Goal: Task Accomplishment & Management: Complete application form

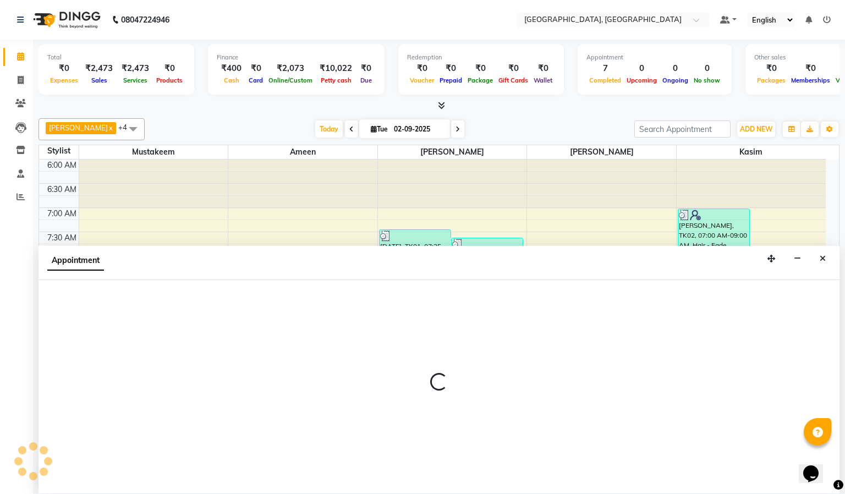
select select "66371"
select select "tentative"
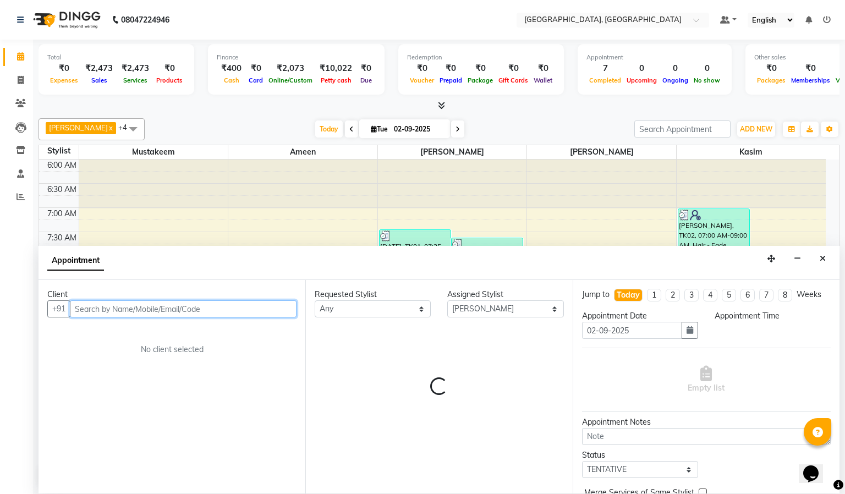
select select "420"
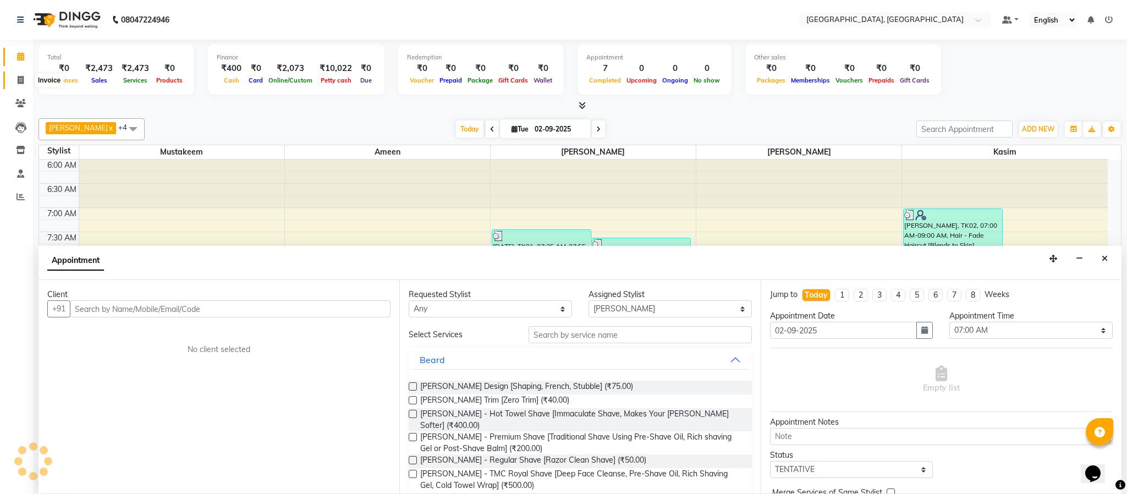
click at [15, 78] on span at bounding box center [20, 80] width 19 height 13
select select "service"
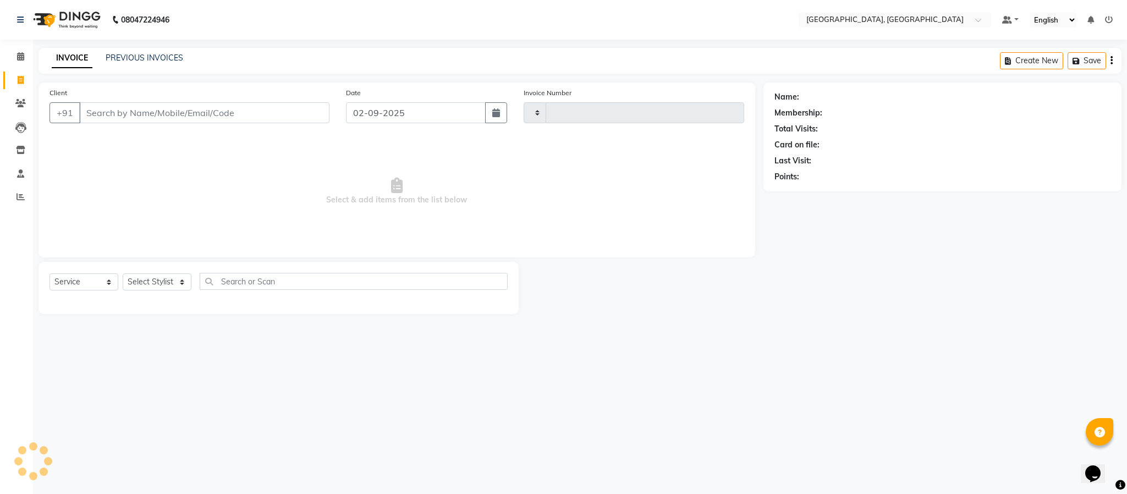
type input "5603"
select select "4977"
click at [148, 289] on select "Select Stylist Ameen House Keeping [PERSON_NAME] [PERSON_NAME] Prathiswar [PERS…" at bounding box center [157, 281] width 69 height 17
select select "39027"
click at [123, 274] on select "Select Stylist Ameen House Keeping [PERSON_NAME] [PERSON_NAME] Prathiswar [PERS…" at bounding box center [157, 281] width 69 height 17
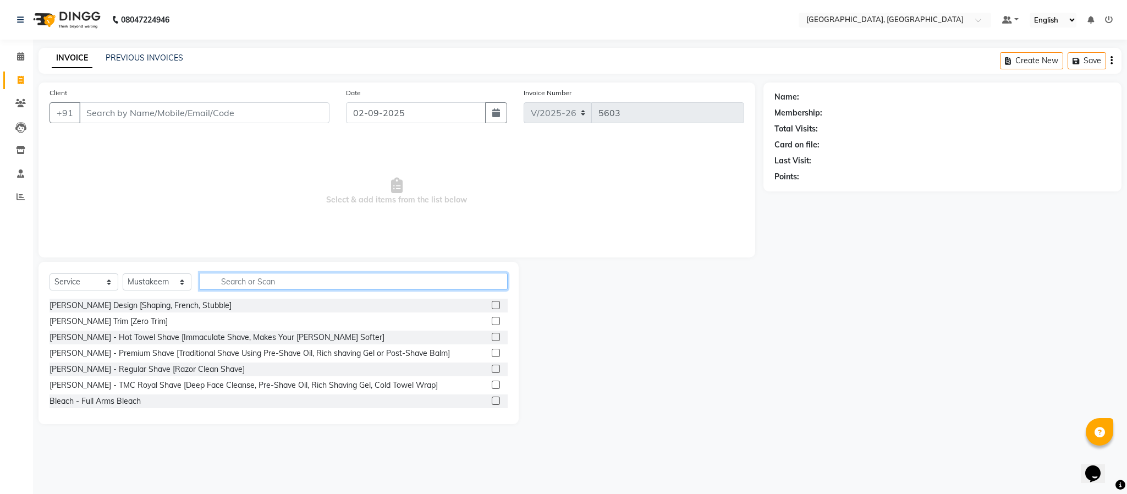
click at [266, 279] on input "text" at bounding box center [354, 281] width 308 height 17
click at [188, 114] on input "Client" at bounding box center [204, 112] width 250 height 21
click at [470, 289] on input "text" at bounding box center [354, 281] width 308 height 17
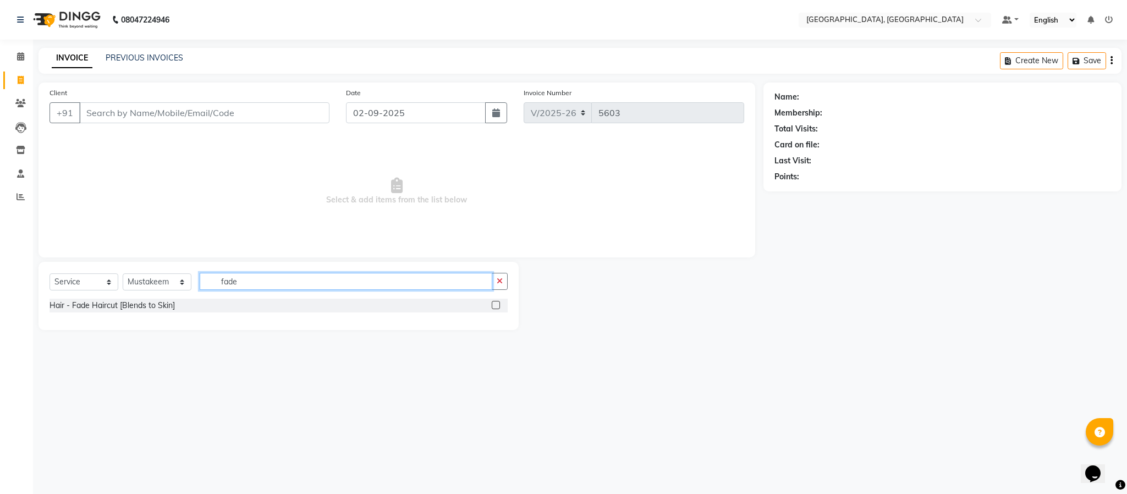
type input "fade"
click at [496, 306] on label at bounding box center [496, 305] width 8 height 8
click at [496, 306] on input "checkbox" at bounding box center [495, 305] width 7 height 7
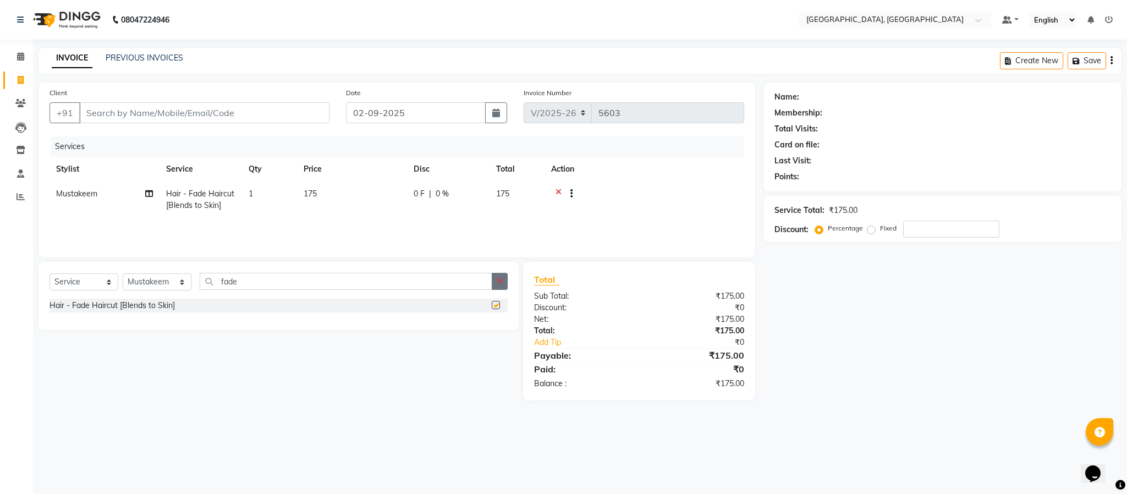
checkbox input "false"
click at [503, 289] on button "button" at bounding box center [500, 281] width 16 height 17
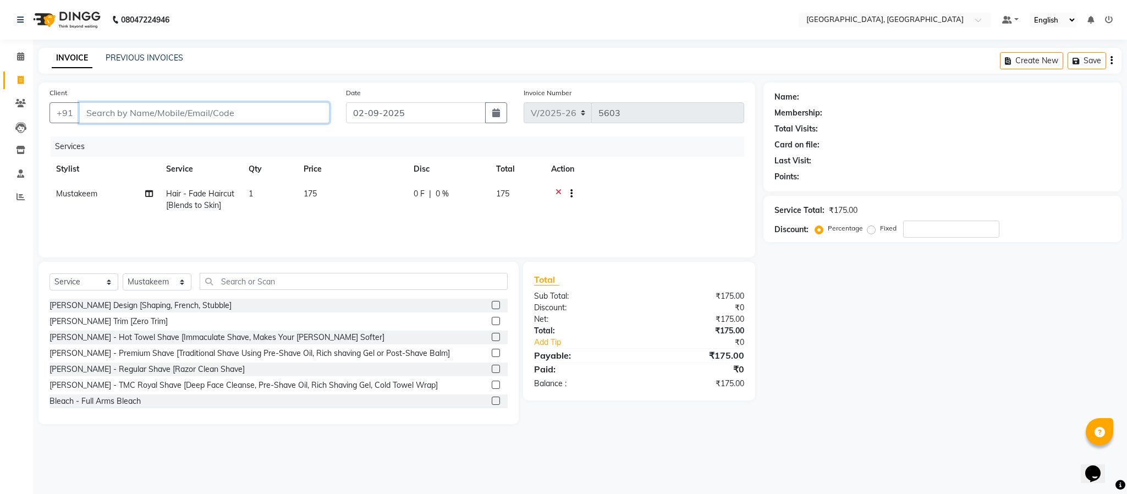
click at [267, 109] on input "Client" at bounding box center [204, 112] width 250 height 21
type input "9"
type input "0"
type input "9677515576"
click at [315, 118] on span "Add Client" at bounding box center [300, 112] width 43 height 11
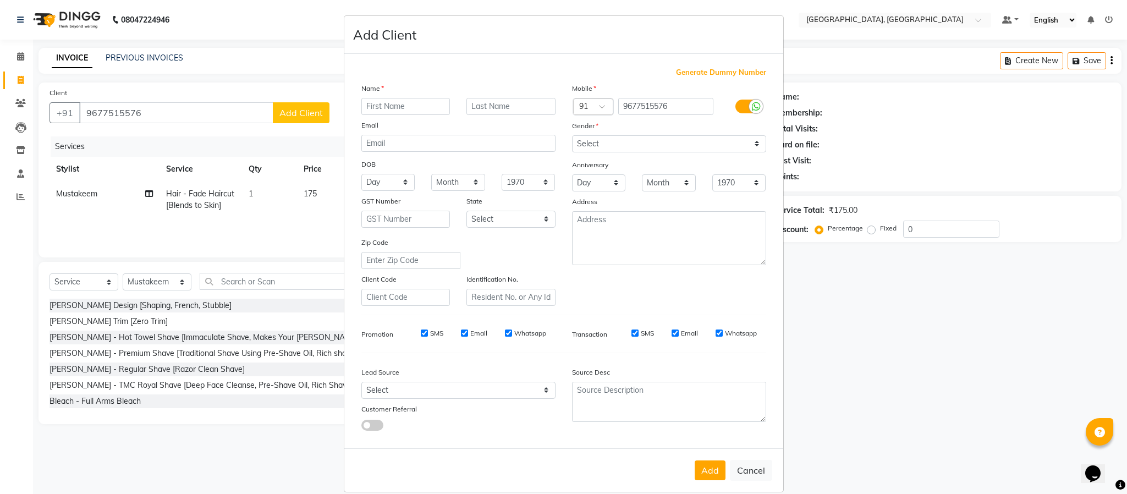
click at [416, 102] on input "text" at bounding box center [405, 106] width 89 height 17
type input "[PERSON_NAME]"
click at [673, 147] on select "Select [DEMOGRAPHIC_DATA] [DEMOGRAPHIC_DATA] Other Prefer Not To Say" at bounding box center [669, 143] width 194 height 17
select select "[DEMOGRAPHIC_DATA]"
click at [572, 135] on select "Select [DEMOGRAPHIC_DATA] [DEMOGRAPHIC_DATA] Other Prefer Not To Say" at bounding box center [669, 143] width 194 height 17
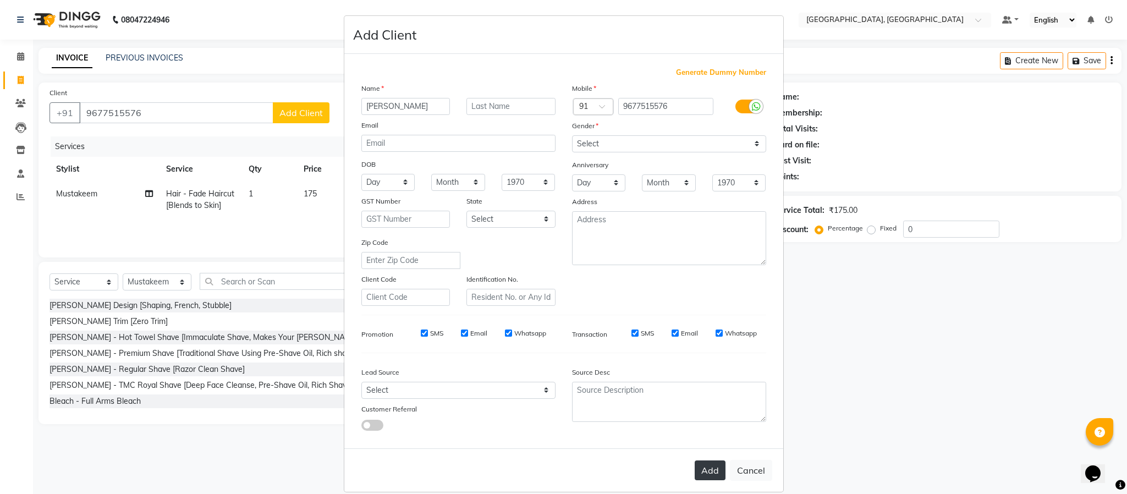
click at [709, 472] on button "Add" at bounding box center [709, 470] width 31 height 20
select select
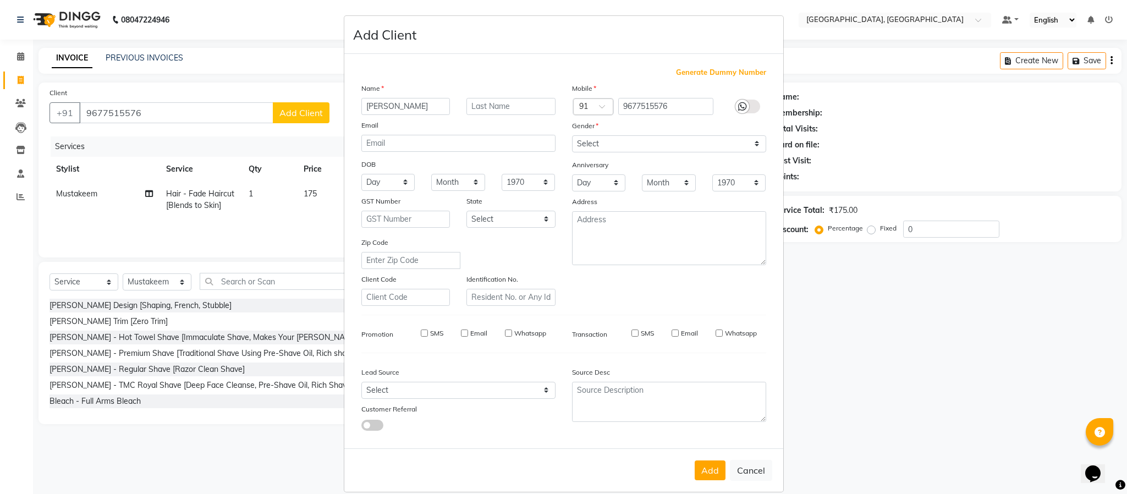
select select
checkbox input "false"
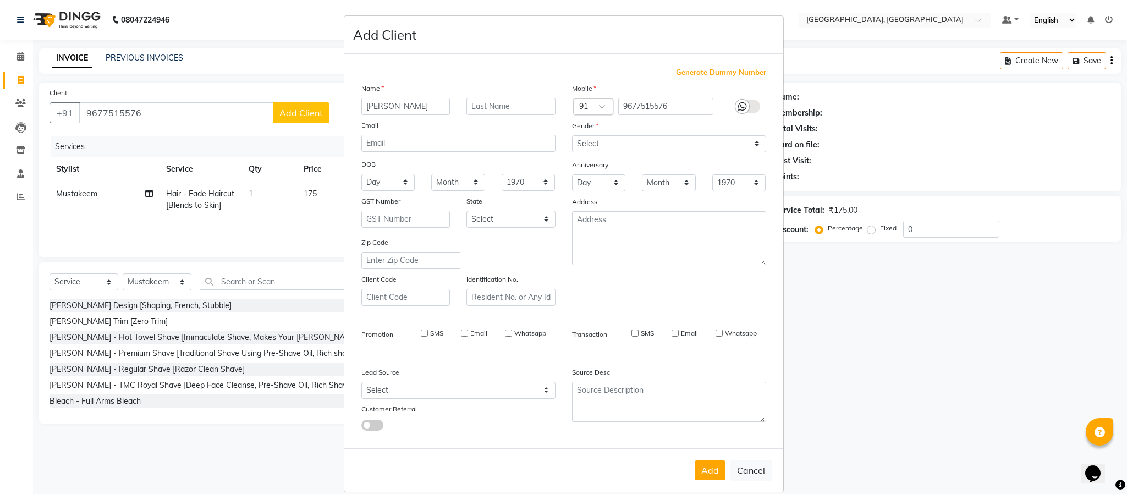
checkbox input "false"
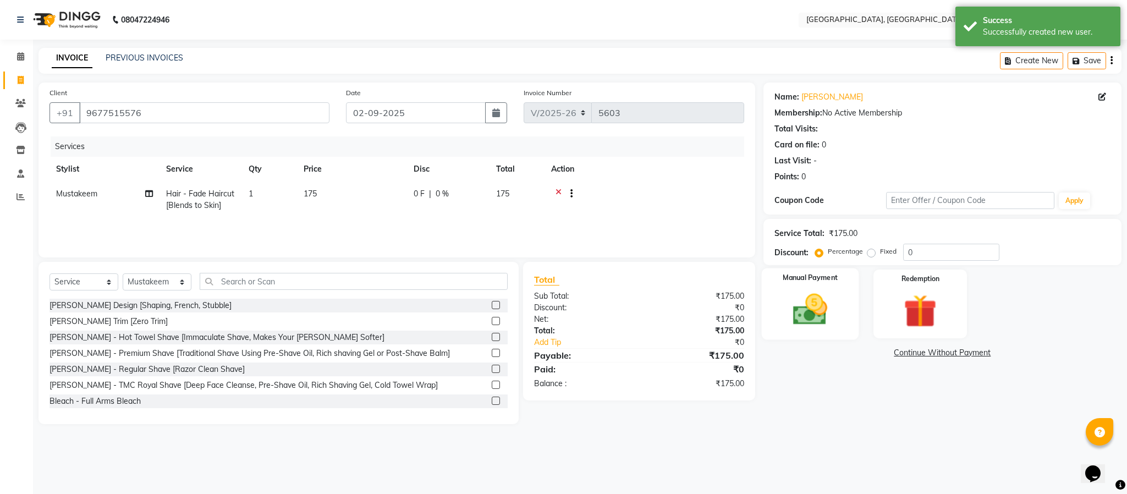
click at [802, 313] on img at bounding box center [810, 310] width 56 height 40
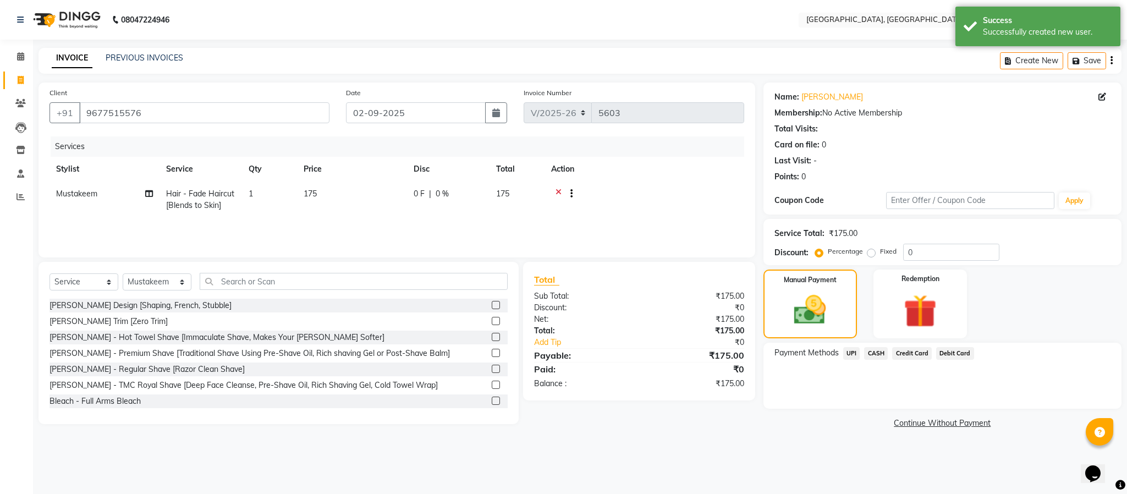
click at [844, 350] on span "UPI" at bounding box center [851, 353] width 17 height 13
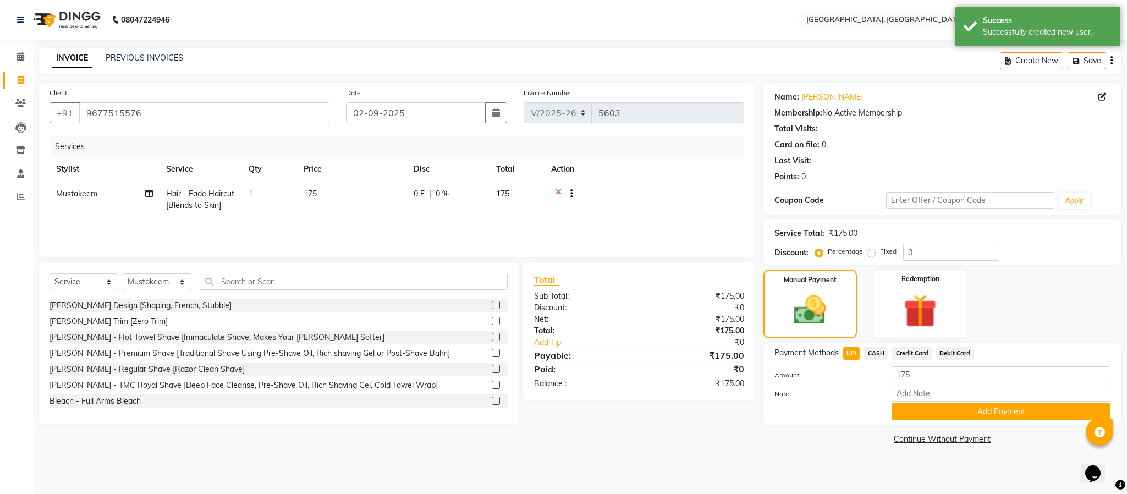
click at [844, 352] on span "CASH" at bounding box center [876, 353] width 24 height 13
click at [844, 416] on button "Add Payment" at bounding box center [1000, 411] width 219 height 17
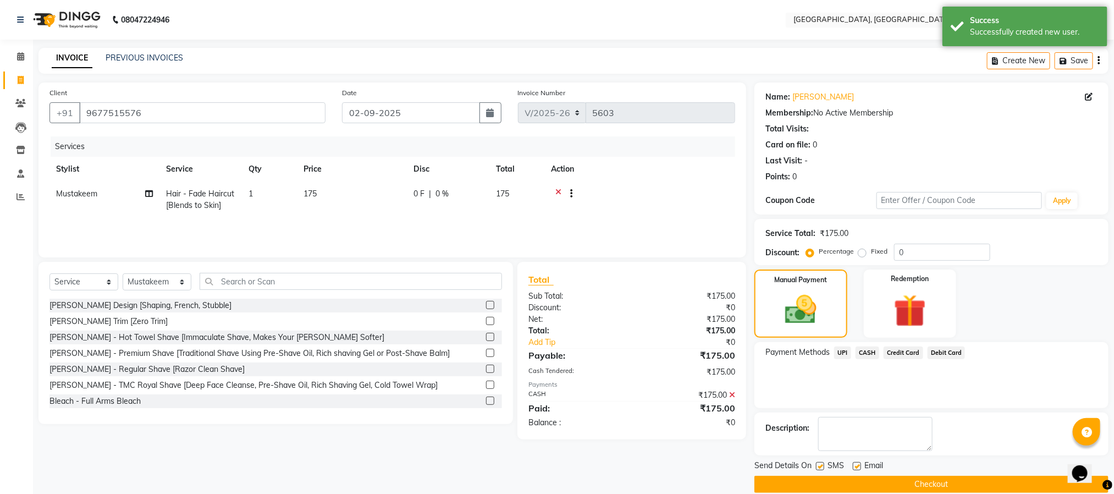
scroll to position [16, 0]
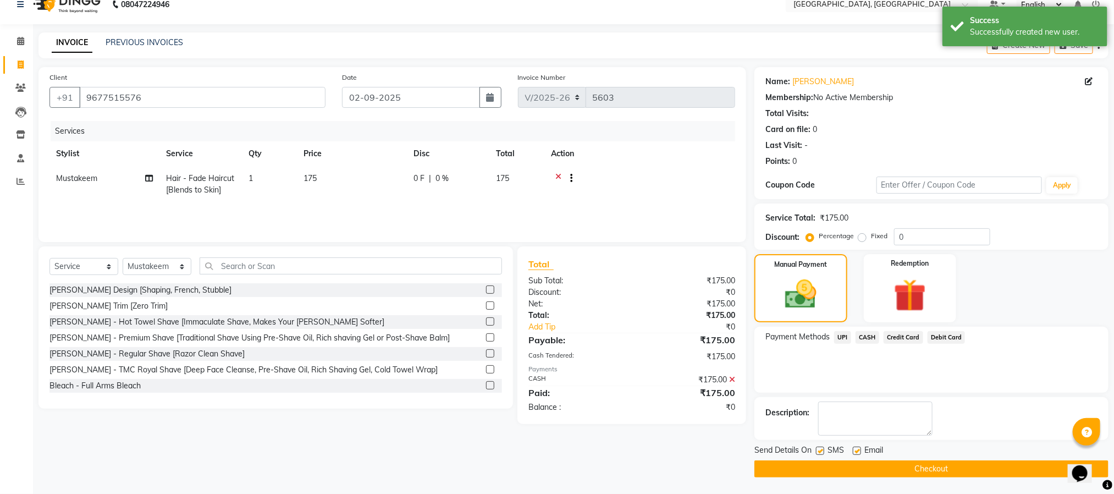
click at [844, 472] on button "Checkout" at bounding box center [931, 468] width 354 height 17
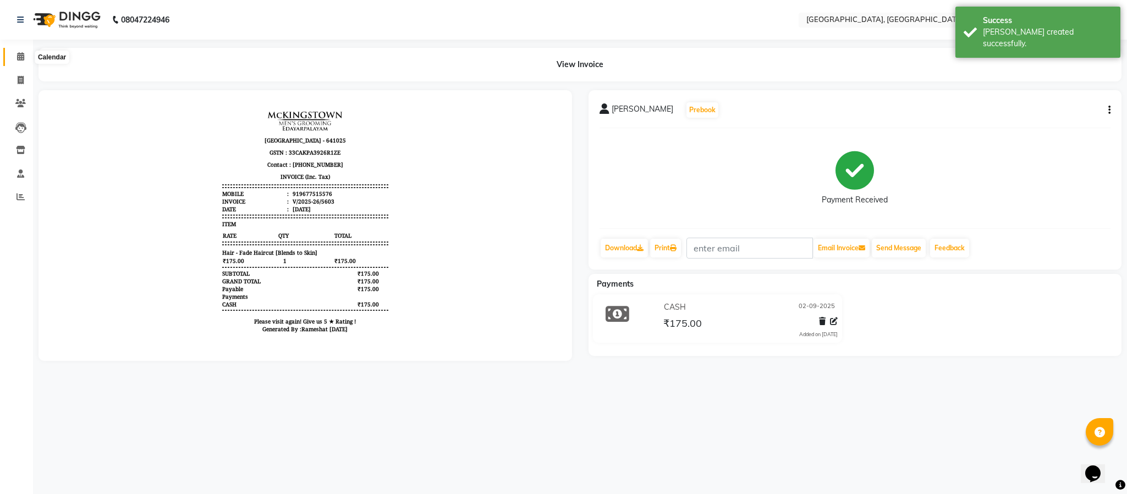
click at [16, 61] on span at bounding box center [20, 57] width 19 height 13
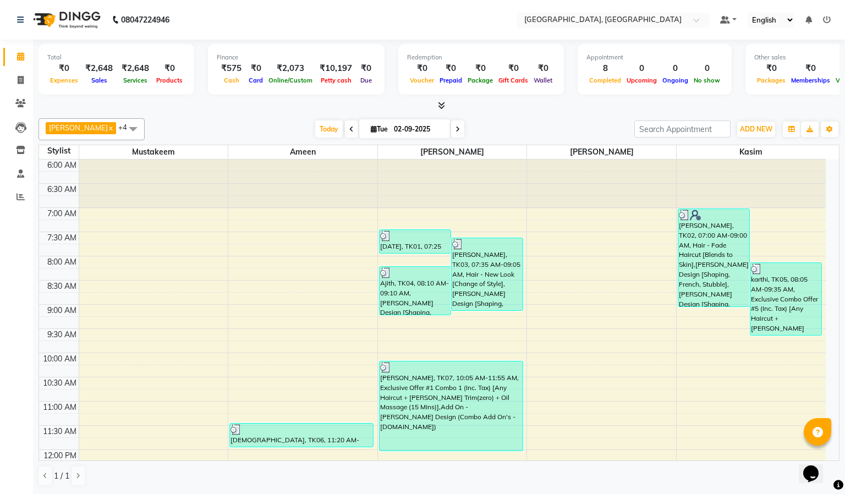
click at [566, 208] on div at bounding box center [601, 183] width 149 height 49
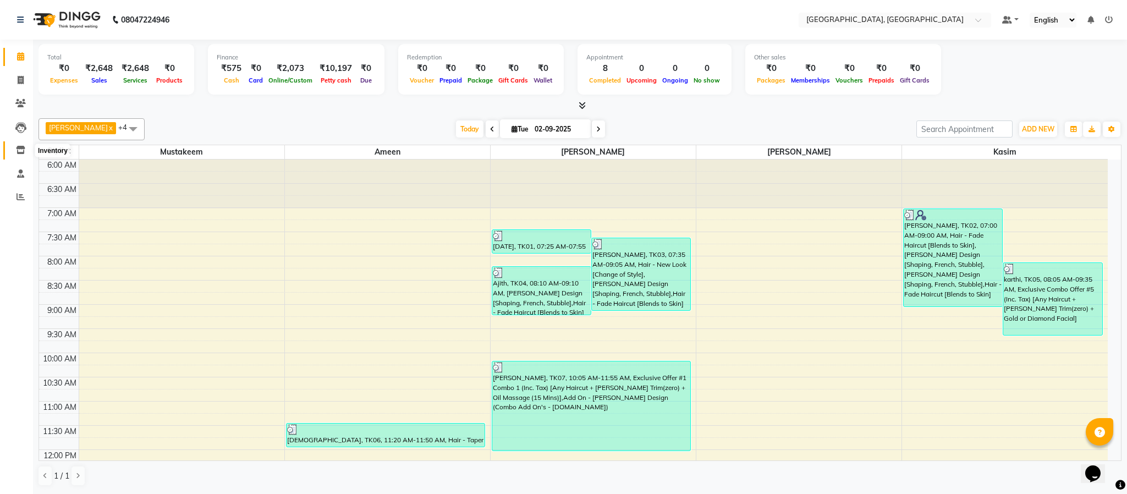
click at [22, 146] on icon at bounding box center [20, 150] width 9 height 8
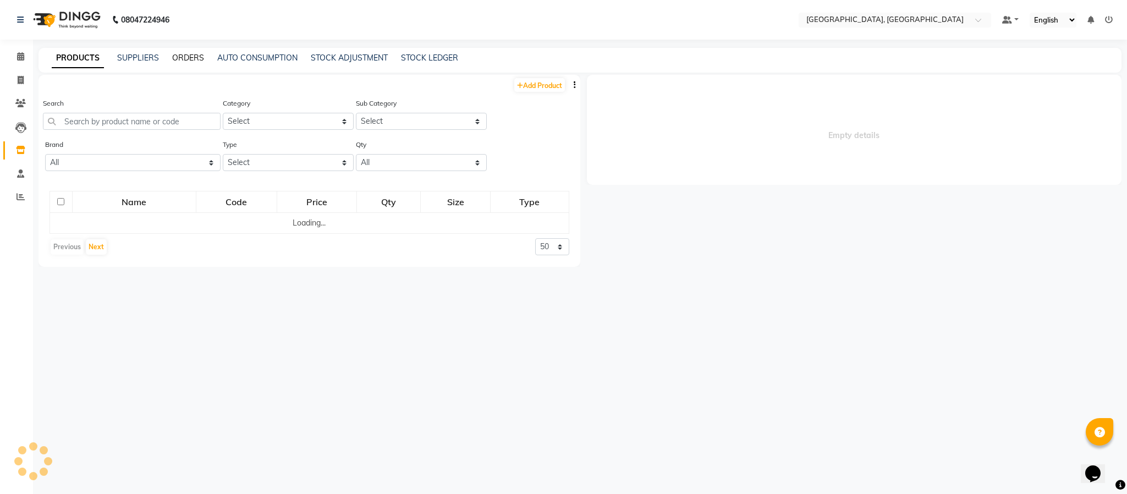
select select
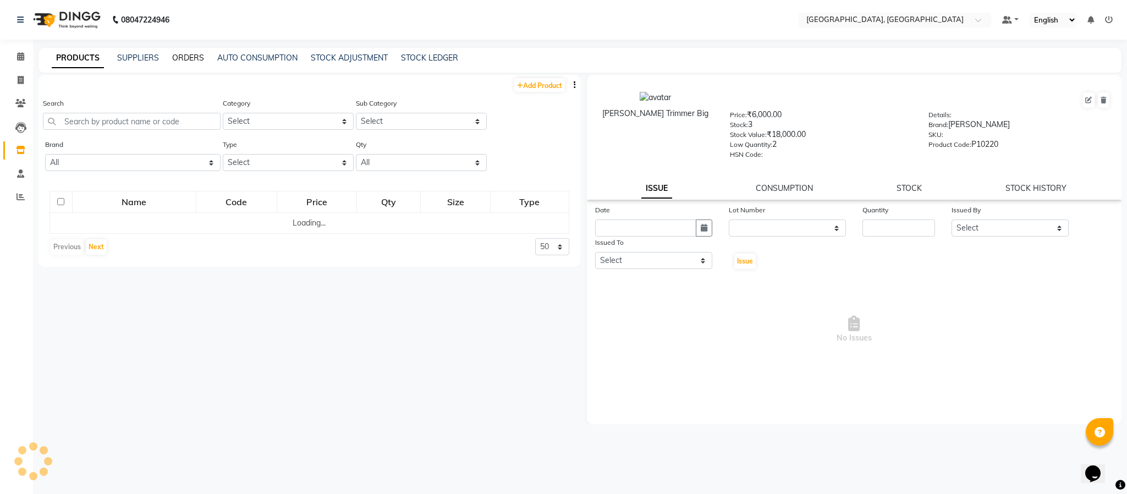
click at [180, 58] on link "ORDERS" at bounding box center [188, 58] width 32 height 10
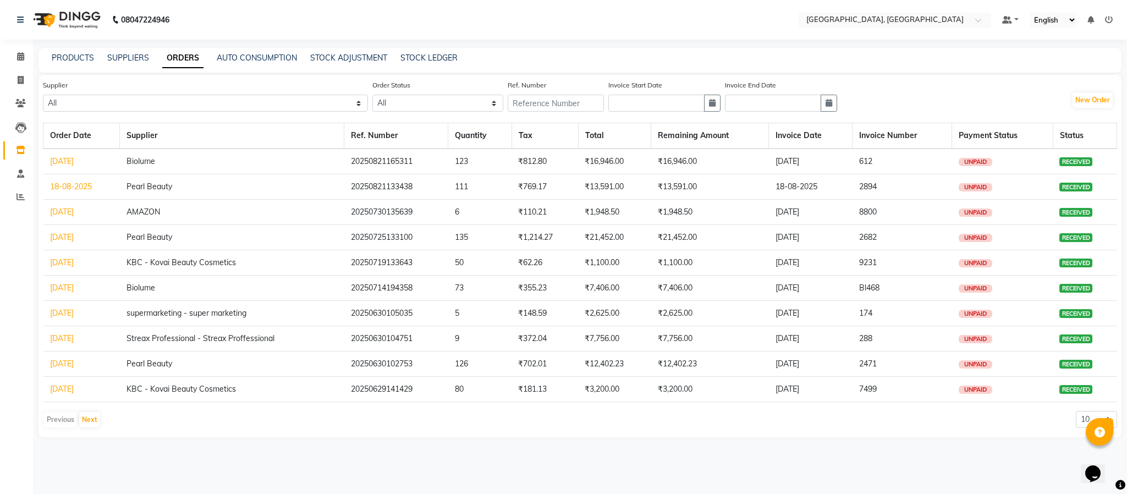
click at [79, 185] on link "18-08-2025" at bounding box center [71, 186] width 42 height 10
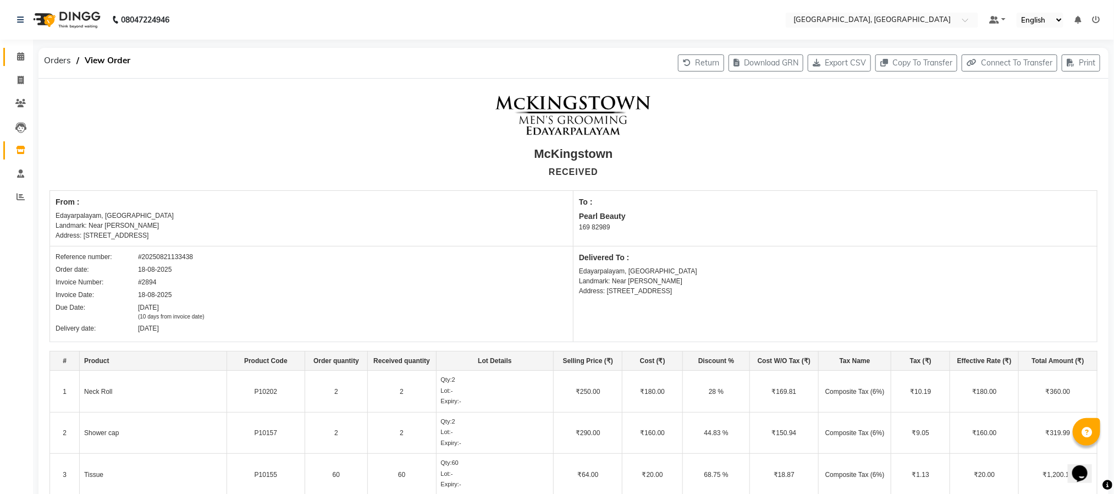
click at [408, 391] on td "2" at bounding box center [401, 392] width 69 height 42
click at [22, 58] on icon at bounding box center [20, 56] width 7 height 8
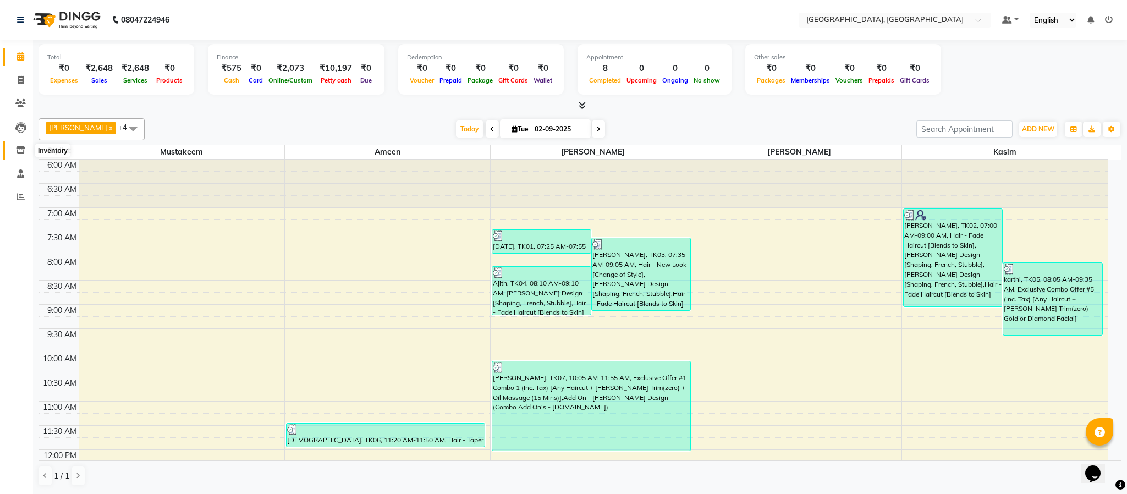
click at [20, 151] on icon at bounding box center [20, 150] width 9 height 8
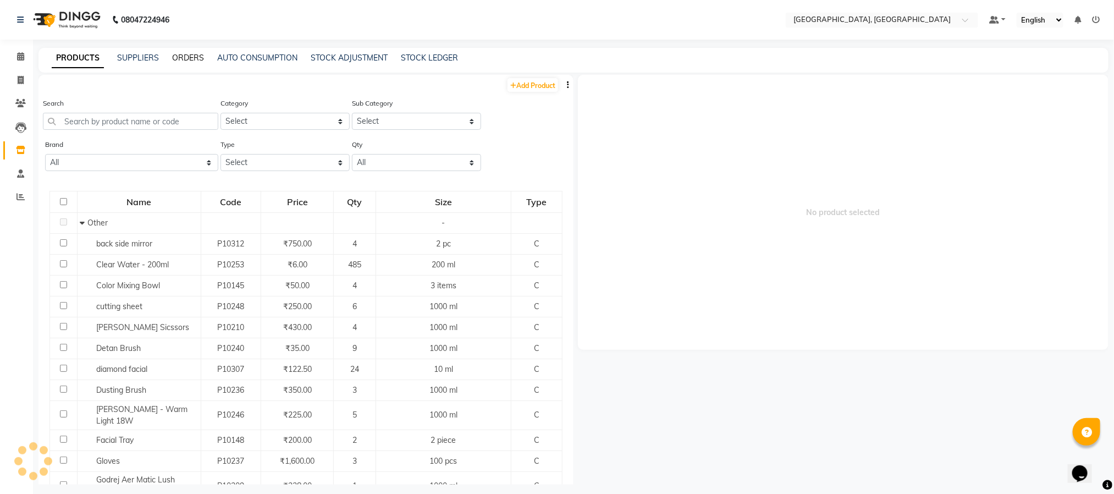
click at [195, 59] on link "ORDERS" at bounding box center [188, 58] width 32 height 10
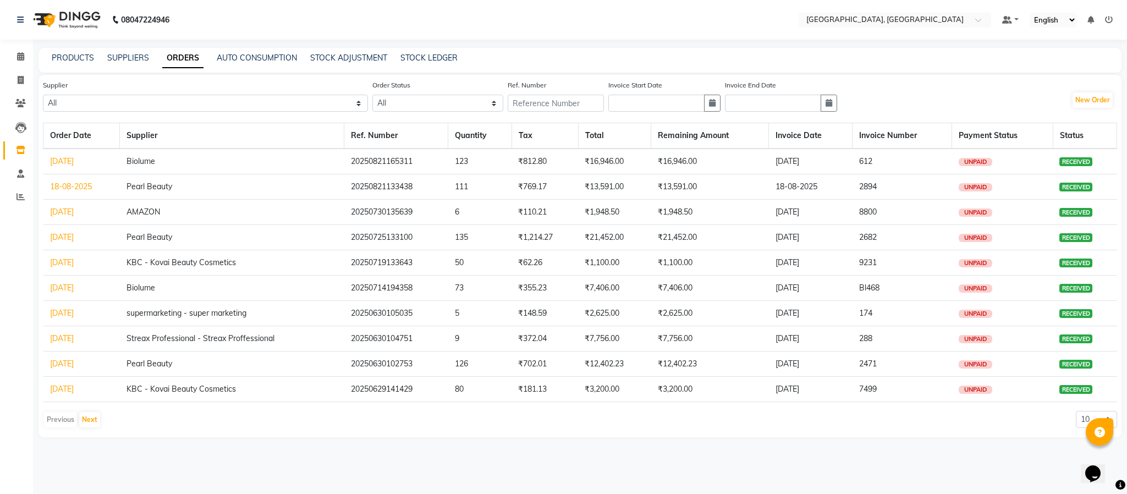
click at [69, 188] on link "18-08-2025" at bounding box center [71, 186] width 42 height 10
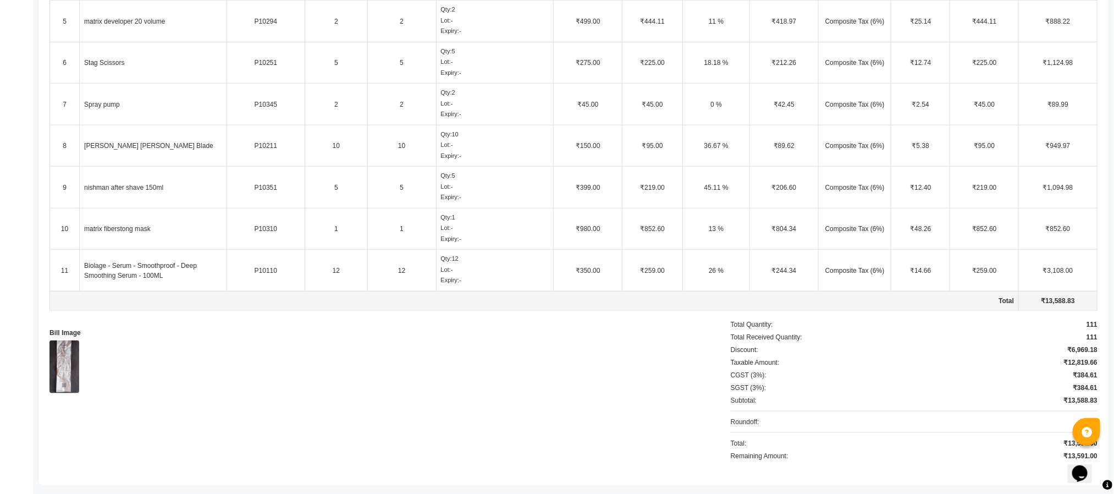
scroll to position [551, 0]
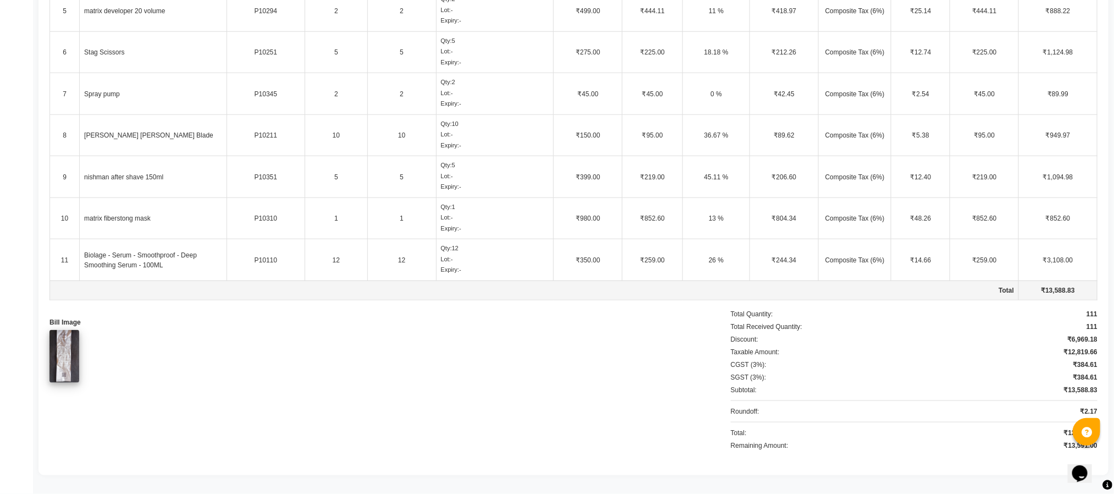
click at [62, 351] on img at bounding box center [64, 356] width 30 height 53
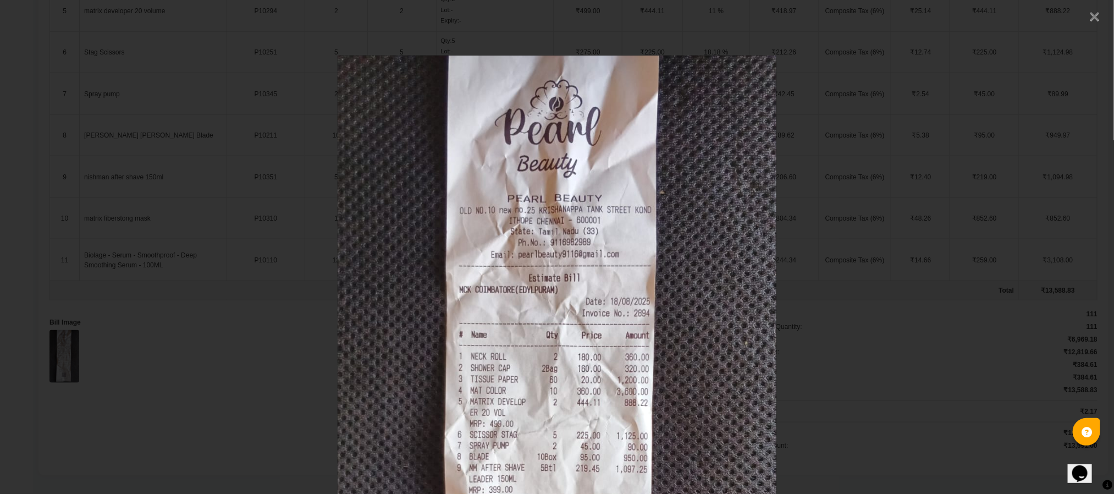
click at [844, 18] on span "×" at bounding box center [1095, 14] width 12 height 19
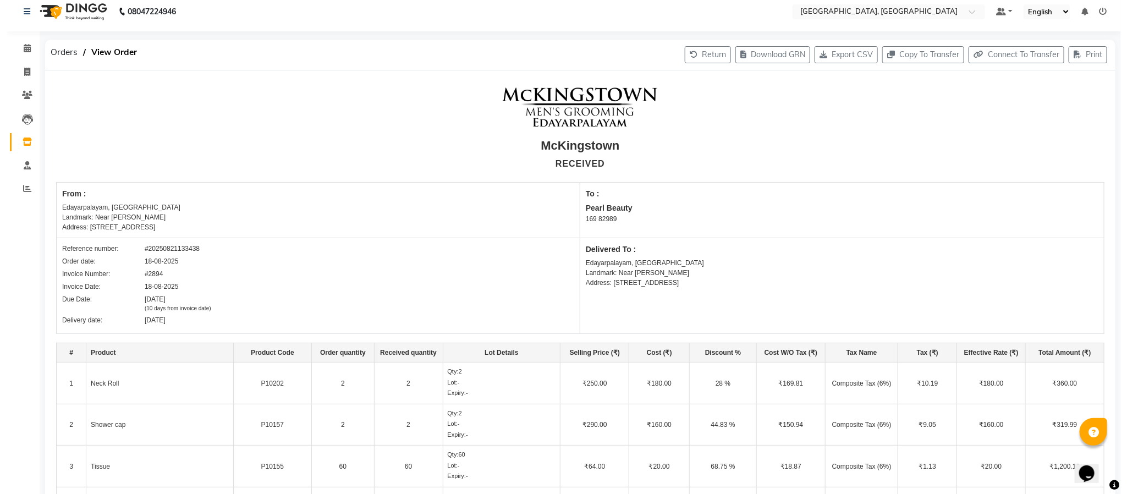
scroll to position [0, 0]
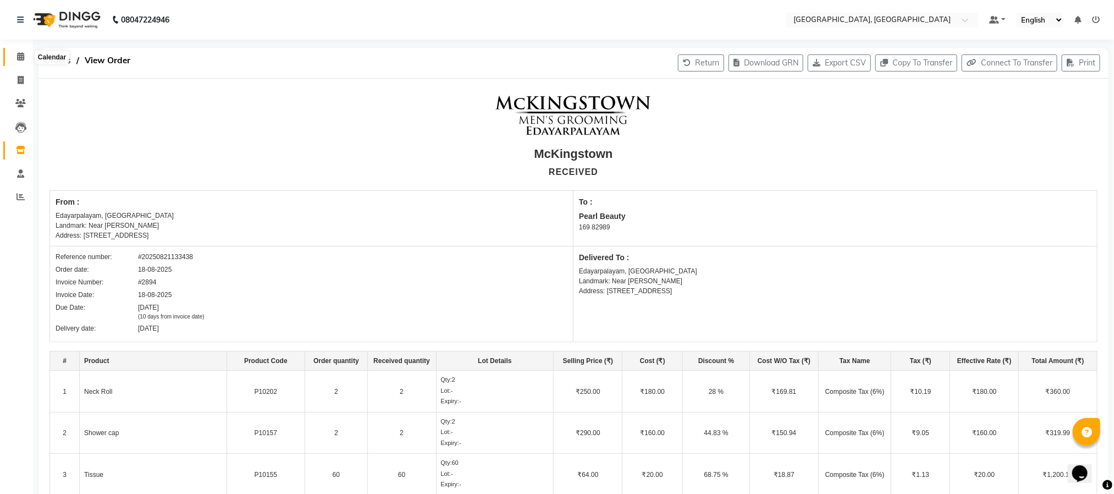
click at [24, 56] on icon at bounding box center [20, 56] width 7 height 8
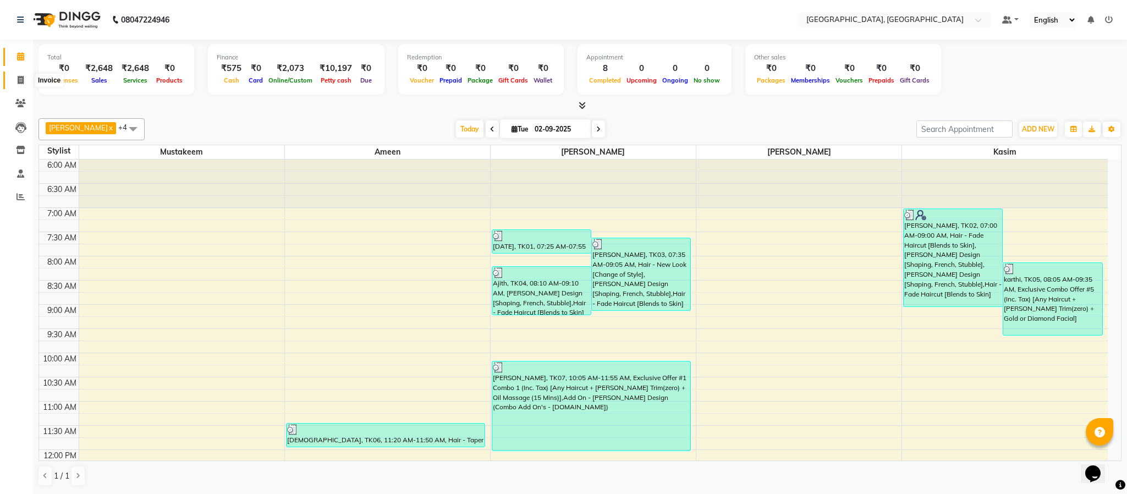
click at [18, 83] on icon at bounding box center [21, 80] width 6 height 8
select select "4977"
select select "service"
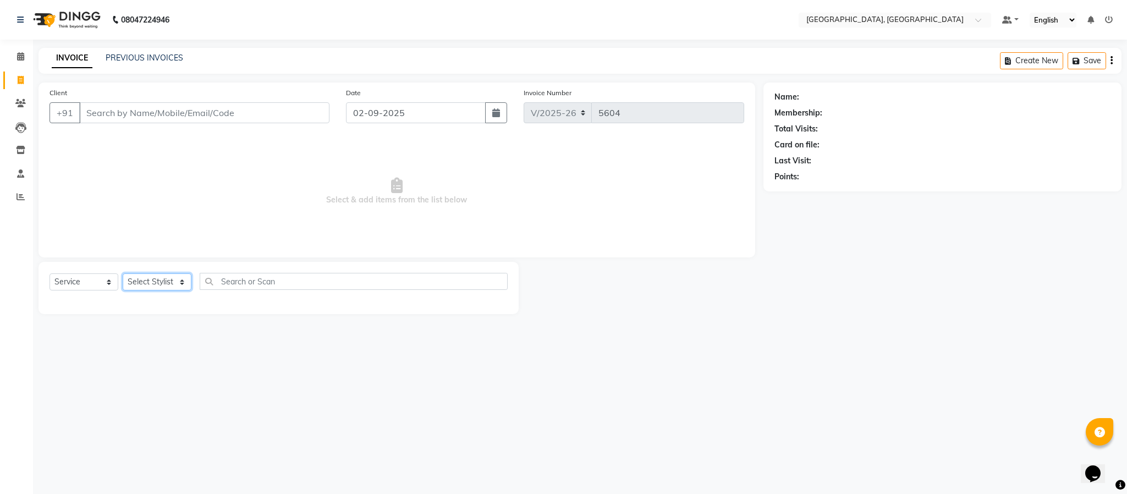
click at [163, 287] on select "Select Stylist Ameen House Keeping [PERSON_NAME] [PERSON_NAME] Prathiswar [PERS…" at bounding box center [157, 281] width 69 height 17
click at [123, 274] on select "Select Stylist Ameen House Keeping [PERSON_NAME] [PERSON_NAME] Prathiswar [PERS…" at bounding box center [157, 281] width 69 height 17
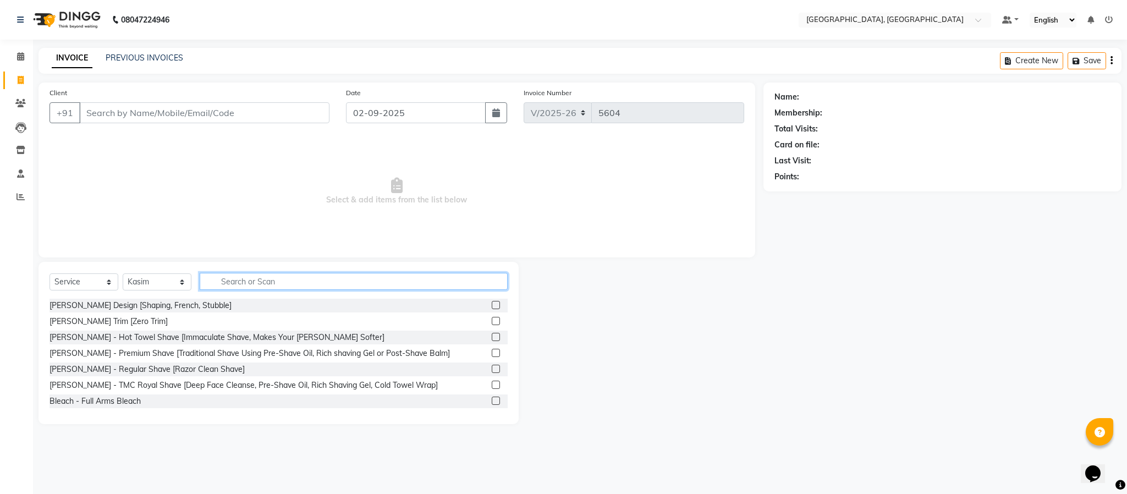
click at [223, 281] on input "text" at bounding box center [354, 281] width 308 height 17
click at [233, 122] on input "Client" at bounding box center [204, 112] width 250 height 21
click at [144, 279] on select "Select Stylist Ameen House Keeping [PERSON_NAME] [PERSON_NAME] Prathiswar [PERS…" at bounding box center [157, 281] width 69 height 17
select select "66371"
click at [123, 274] on select "Select Stylist Ameen House Keeping [PERSON_NAME] [PERSON_NAME] Prathiswar [PERS…" at bounding box center [157, 281] width 69 height 17
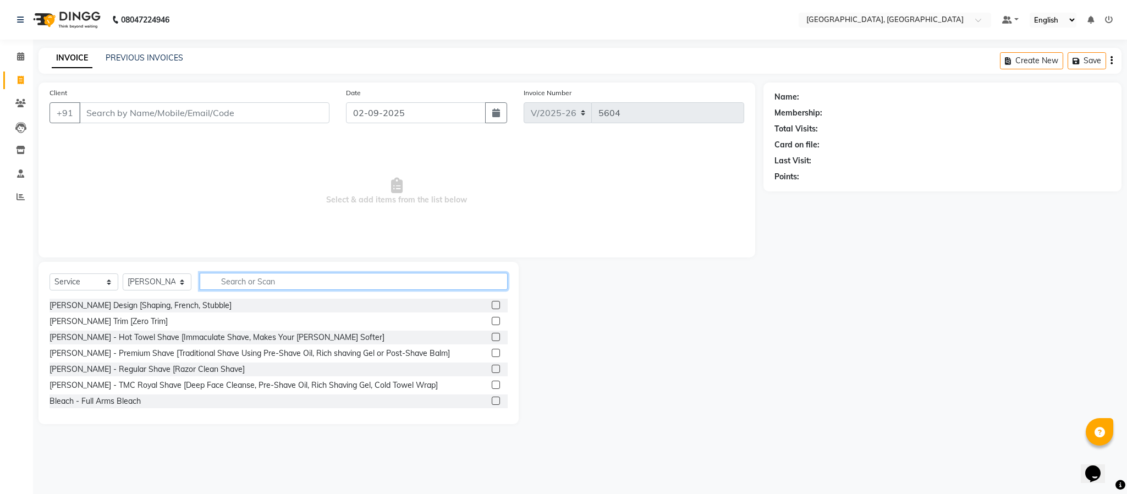
click at [271, 284] on input "text" at bounding box center [354, 281] width 308 height 17
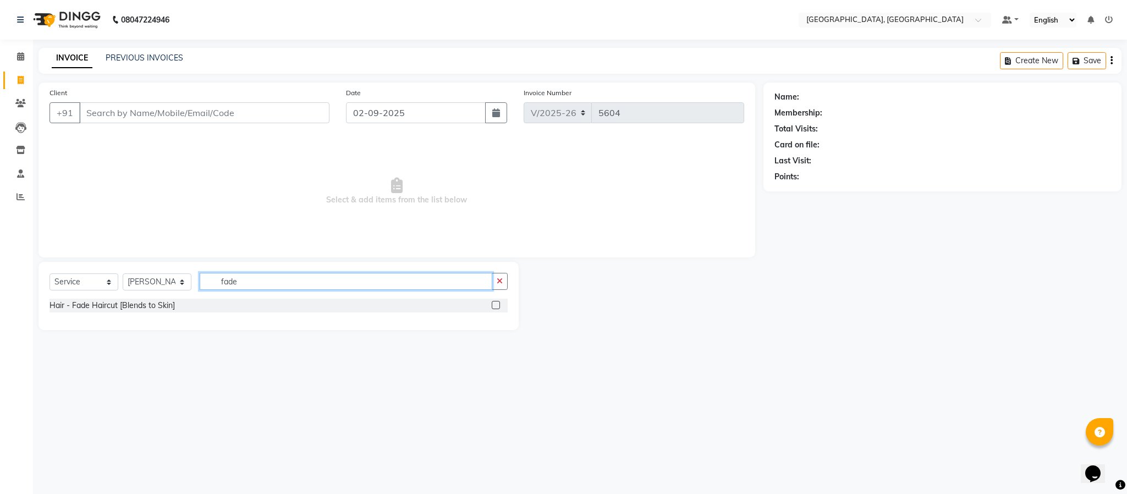
type input "fade"
click at [492, 304] on label at bounding box center [496, 305] width 8 height 8
click at [492, 304] on input "checkbox" at bounding box center [495, 305] width 7 height 7
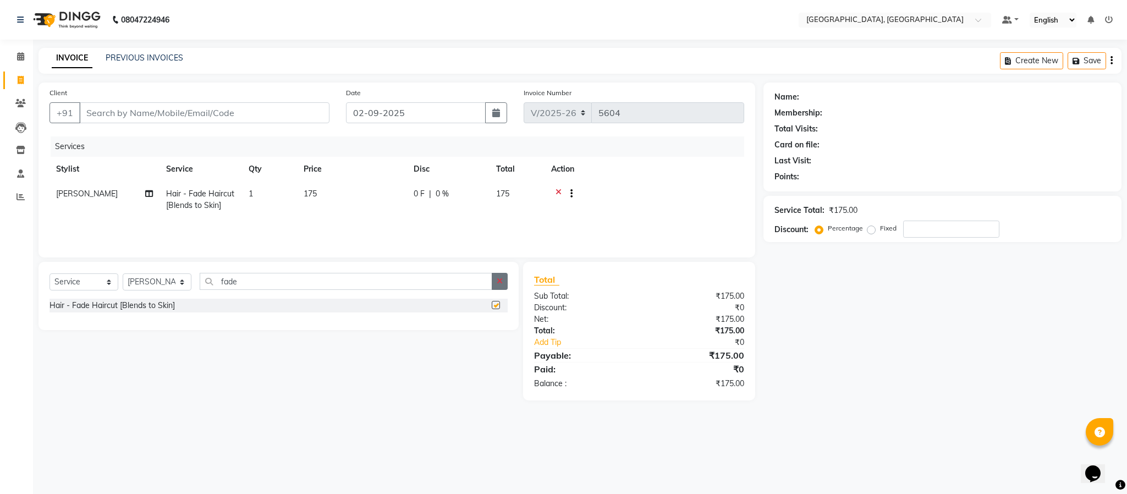
checkbox input "false"
click at [500, 281] on icon "button" at bounding box center [499, 281] width 6 height 8
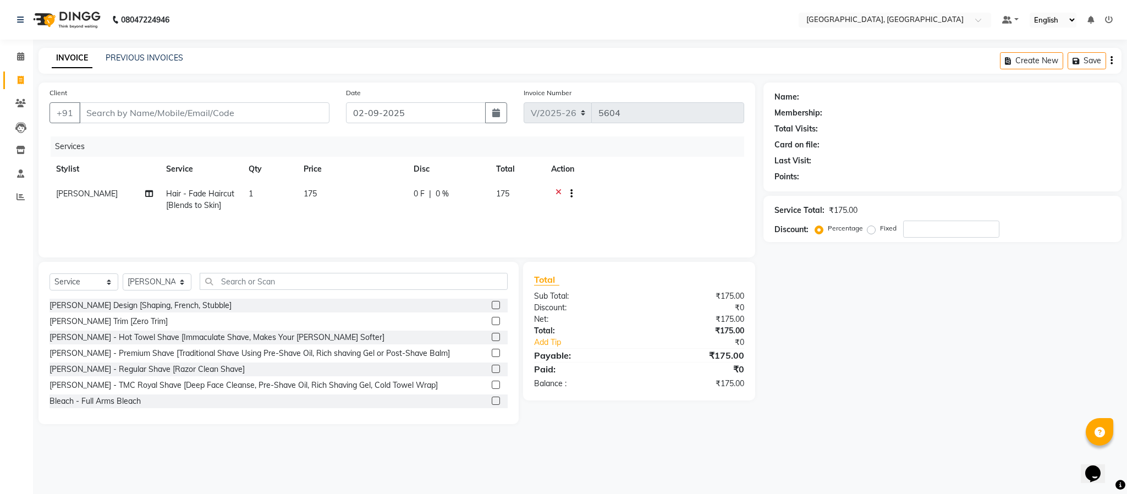
click at [492, 307] on label at bounding box center [496, 305] width 8 height 8
click at [492, 307] on input "checkbox" at bounding box center [495, 305] width 7 height 7
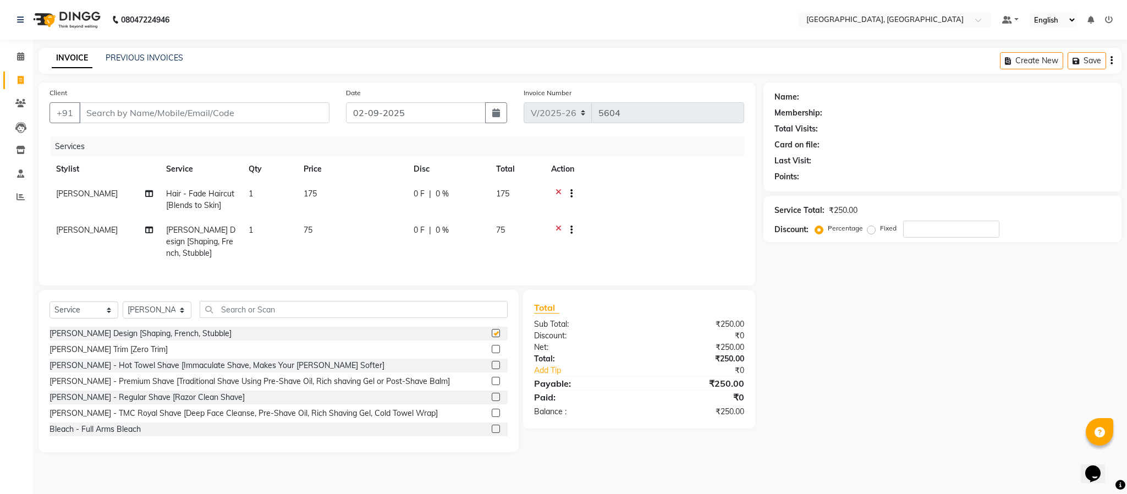
checkbox input "false"
click at [194, 106] on input "Client" at bounding box center [204, 112] width 250 height 21
type input "7"
type input "0"
click at [117, 111] on input "710982802" at bounding box center [176, 112] width 194 height 21
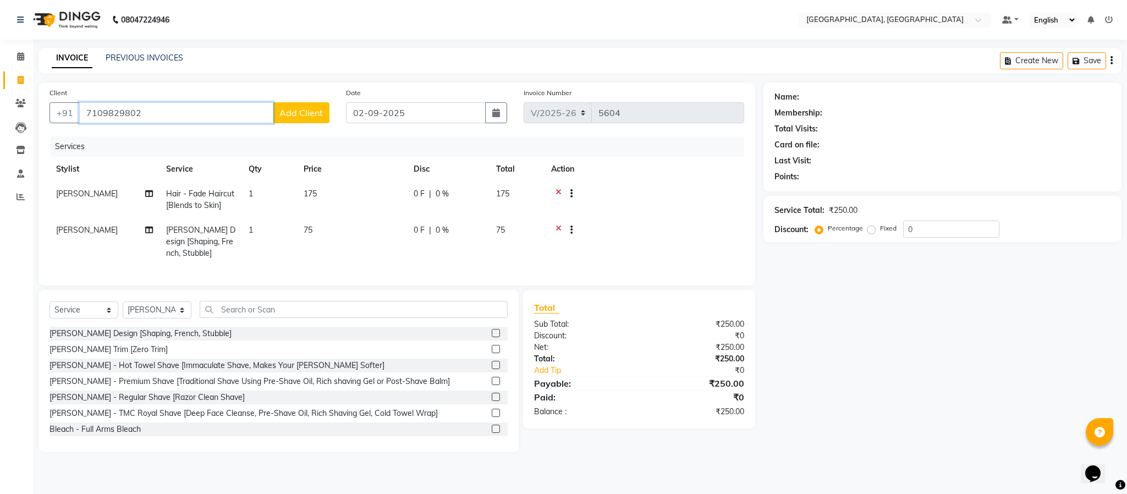
type input "7109829802"
click at [293, 119] on button "Add Client" at bounding box center [301, 112] width 57 height 21
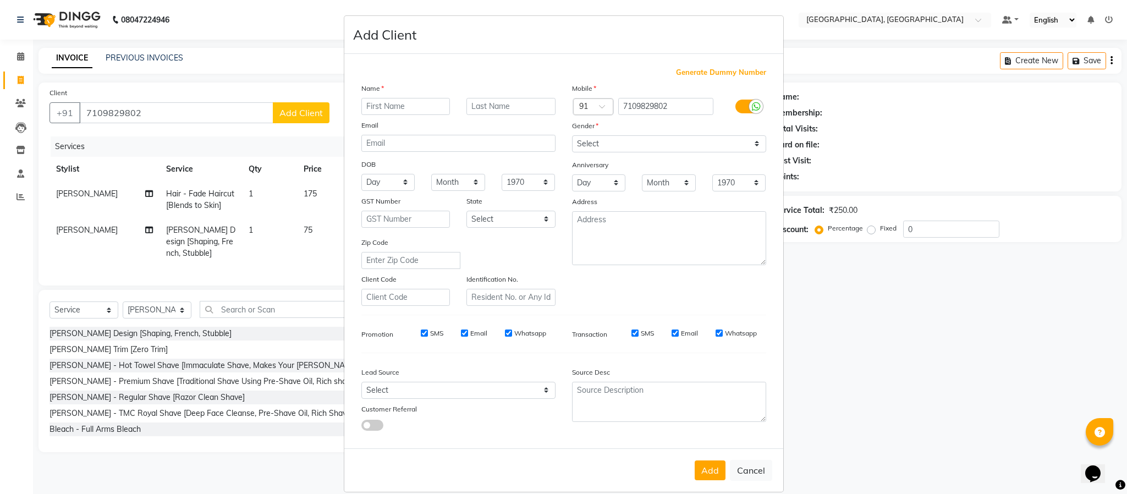
click at [426, 106] on input "text" at bounding box center [405, 106] width 89 height 17
type input "prem"
click at [704, 475] on button "Add" at bounding box center [709, 470] width 31 height 20
click at [698, 467] on button "Add" at bounding box center [709, 470] width 31 height 20
click at [715, 146] on select "Select [DEMOGRAPHIC_DATA] [DEMOGRAPHIC_DATA] Other Prefer Not To Say" at bounding box center [669, 143] width 194 height 17
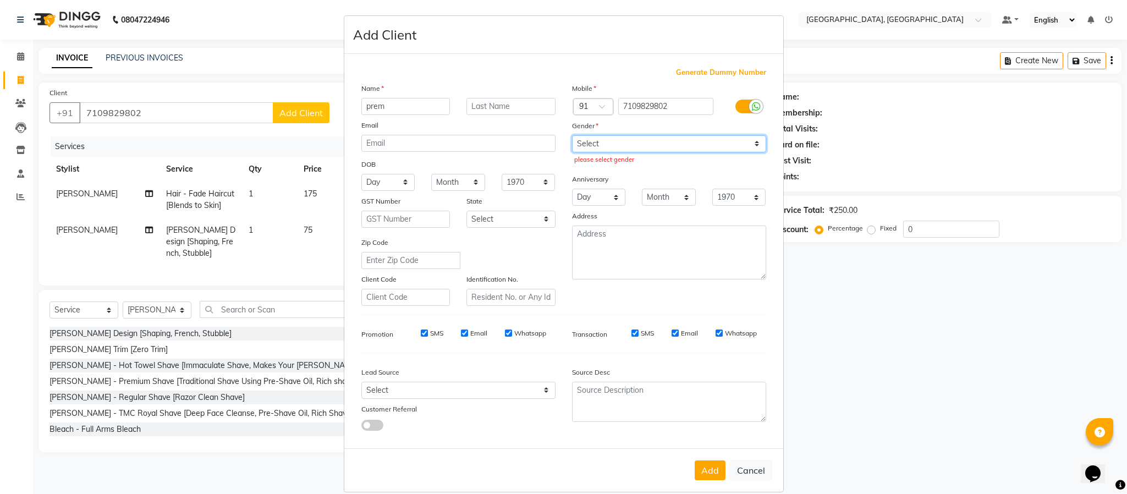
select select "[DEMOGRAPHIC_DATA]"
click at [572, 135] on select "Select [DEMOGRAPHIC_DATA] [DEMOGRAPHIC_DATA] Other Prefer Not To Say" at bounding box center [669, 143] width 194 height 17
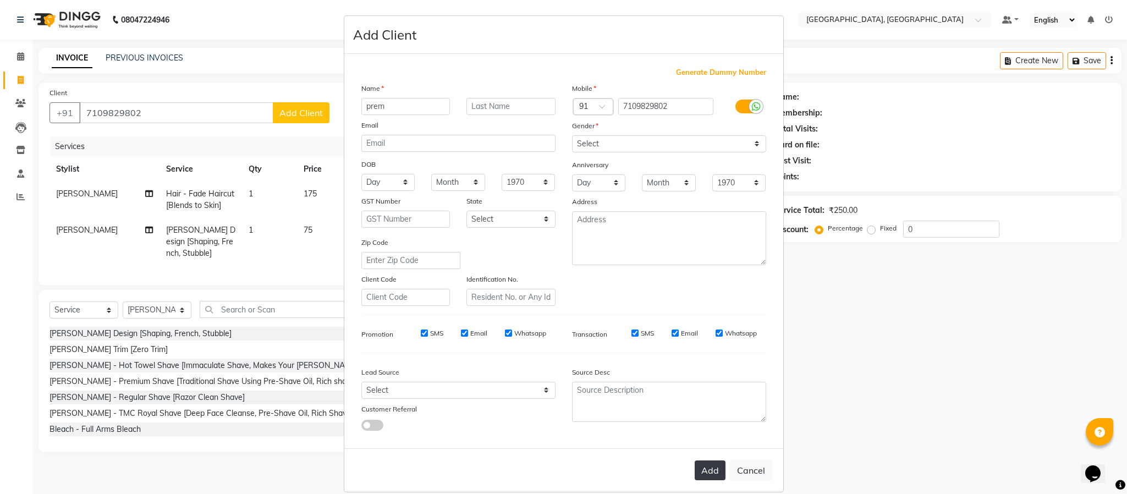
click at [696, 468] on button "Add" at bounding box center [709, 470] width 31 height 20
select select
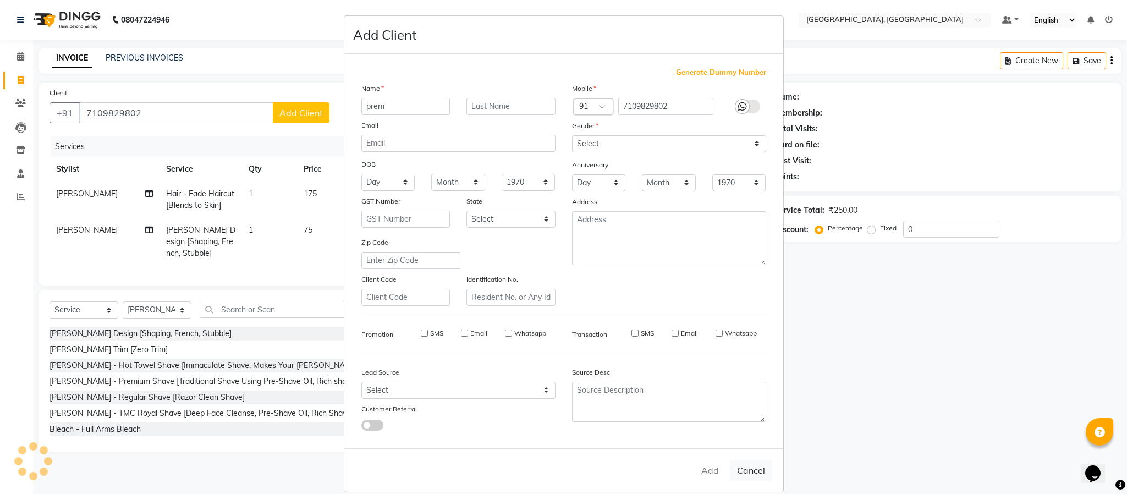
select select
checkbox input "false"
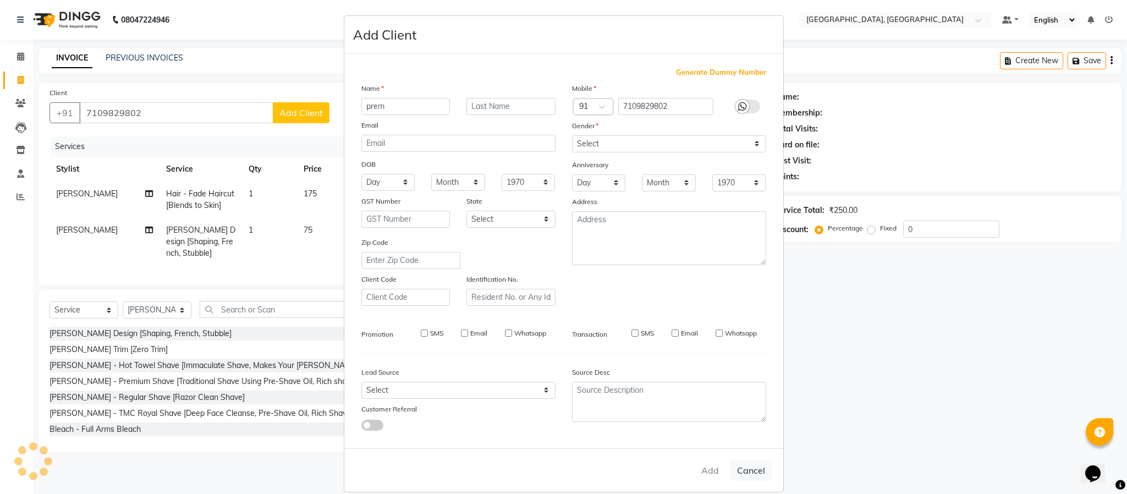
checkbox input "false"
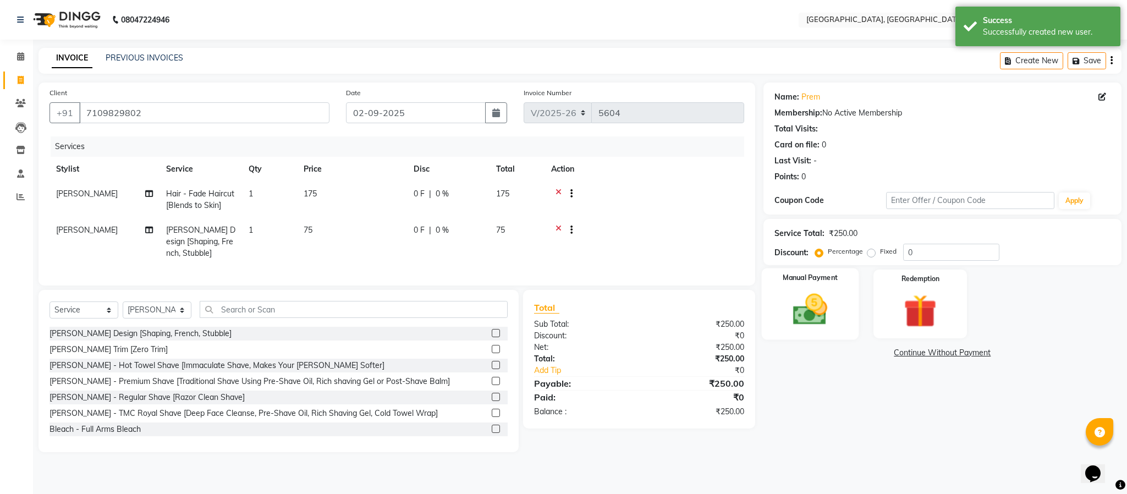
click at [815, 322] on img at bounding box center [810, 310] width 56 height 40
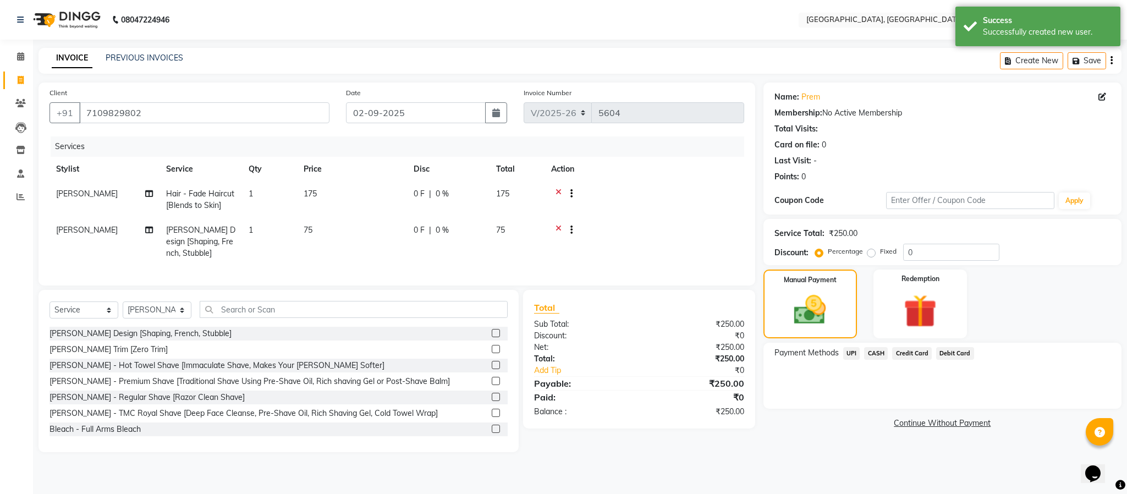
click at [844, 353] on span "CASH" at bounding box center [876, 353] width 24 height 13
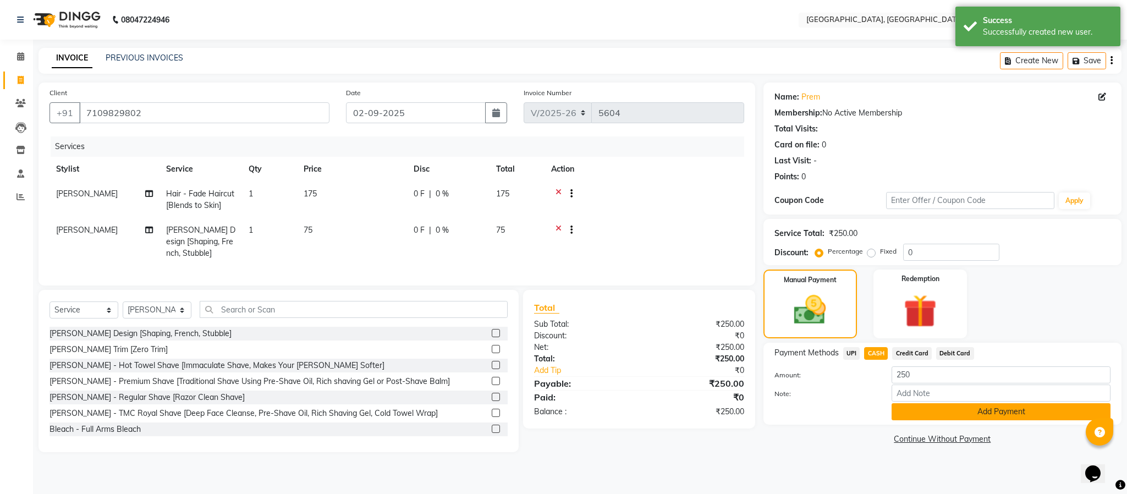
click at [844, 414] on button "Add Payment" at bounding box center [1000, 411] width 219 height 17
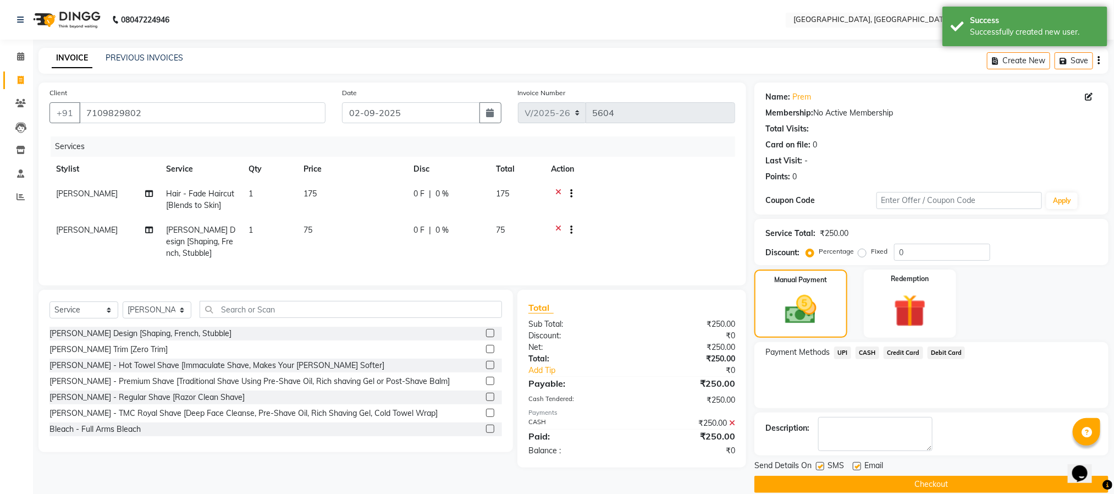
scroll to position [16, 0]
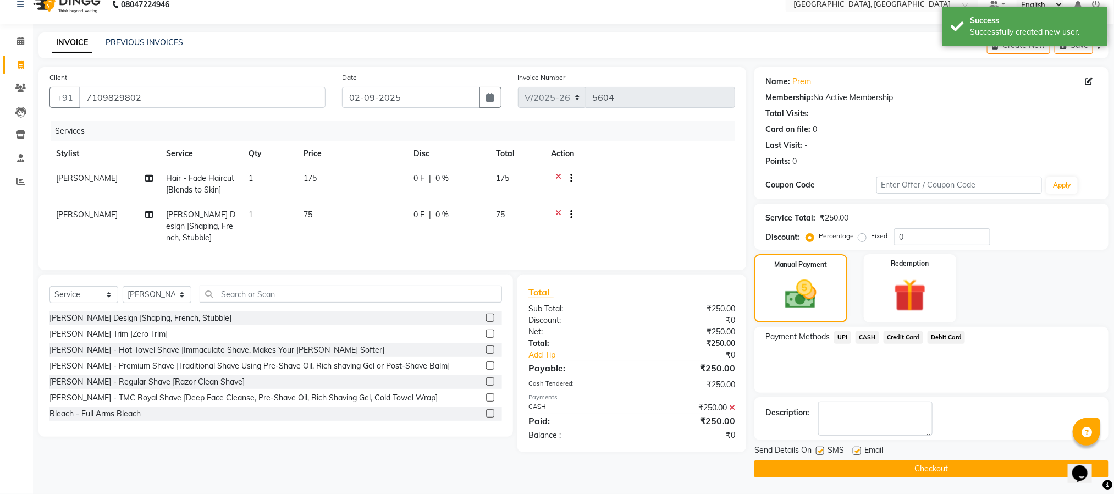
click at [844, 464] on button "Checkout" at bounding box center [931, 468] width 354 height 17
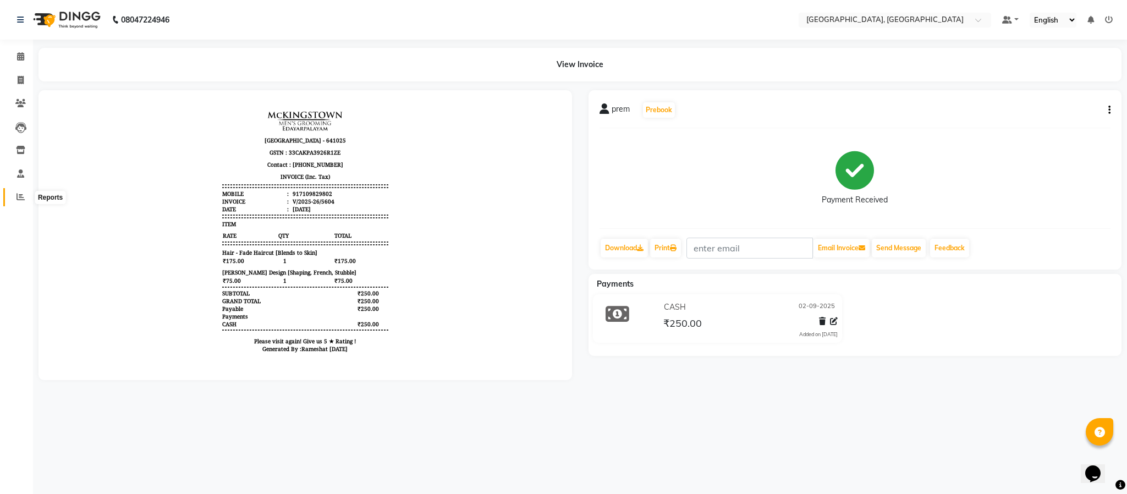
click at [23, 191] on span at bounding box center [20, 197] width 19 height 13
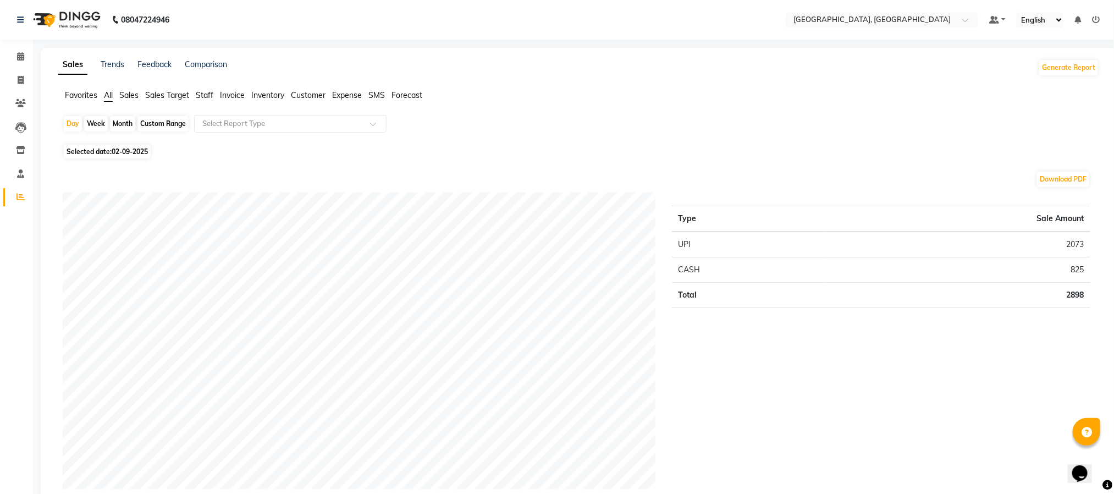
click at [201, 94] on span "Staff" at bounding box center [205, 95] width 18 height 10
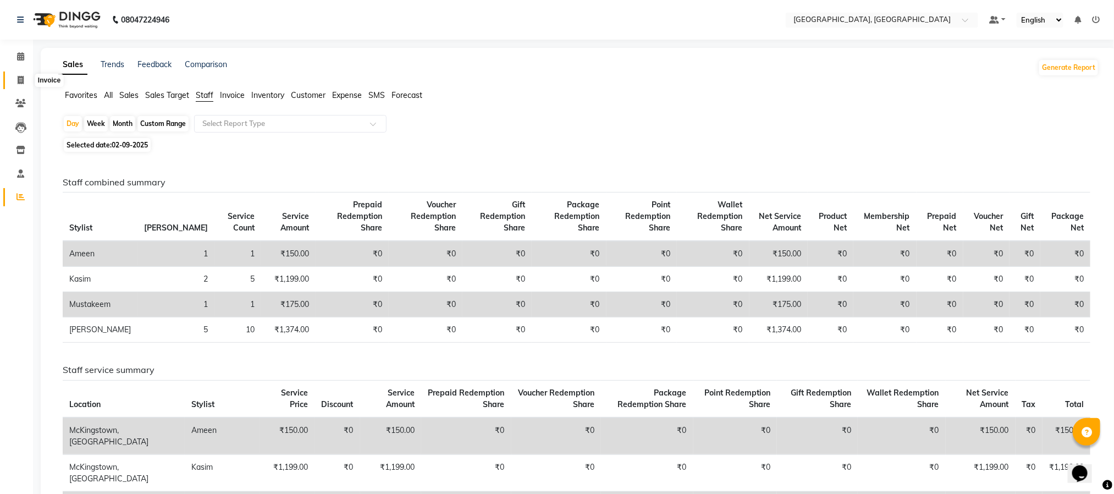
click at [18, 76] on icon at bounding box center [21, 80] width 6 height 8
select select "service"
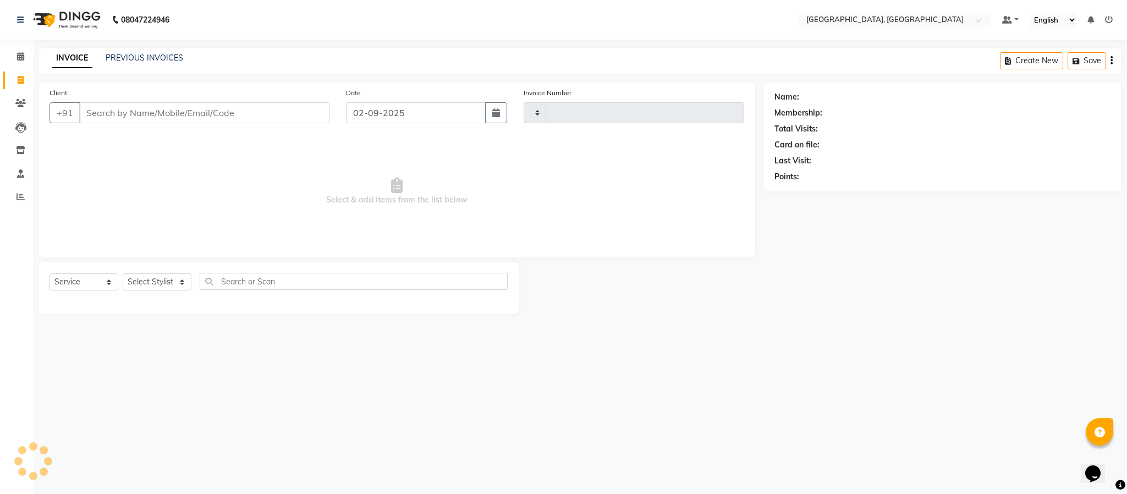
type input "5605"
select select "4977"
click at [185, 282] on select "Select Stylist Ameen House Keeping [PERSON_NAME] [PERSON_NAME] Prathiswar [PERS…" at bounding box center [157, 281] width 69 height 17
select select "85156"
click at [123, 274] on select "Select Stylist Ameen House Keeping [PERSON_NAME] [PERSON_NAME] Prathiswar [PERS…" at bounding box center [157, 281] width 69 height 17
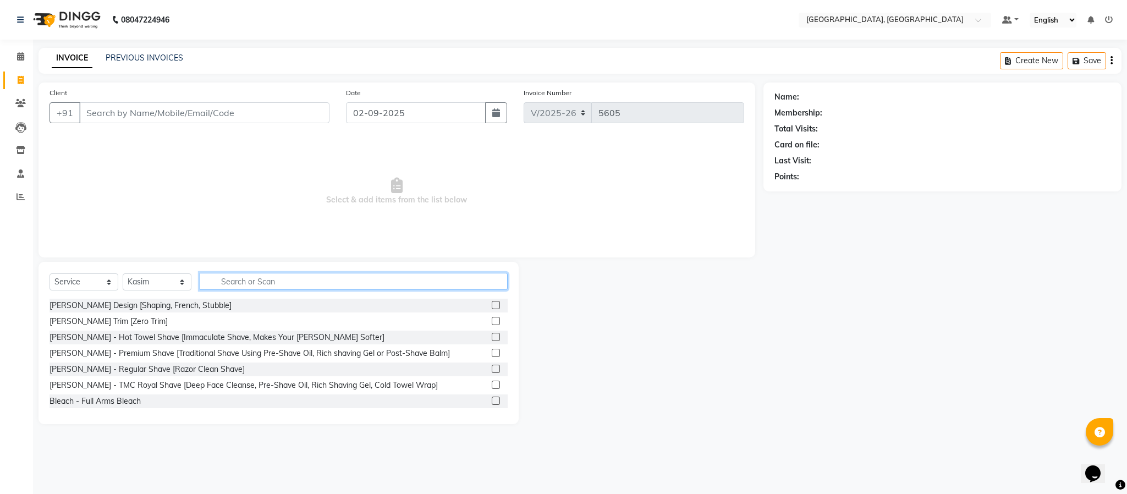
click at [260, 279] on input "text" at bounding box center [354, 281] width 308 height 17
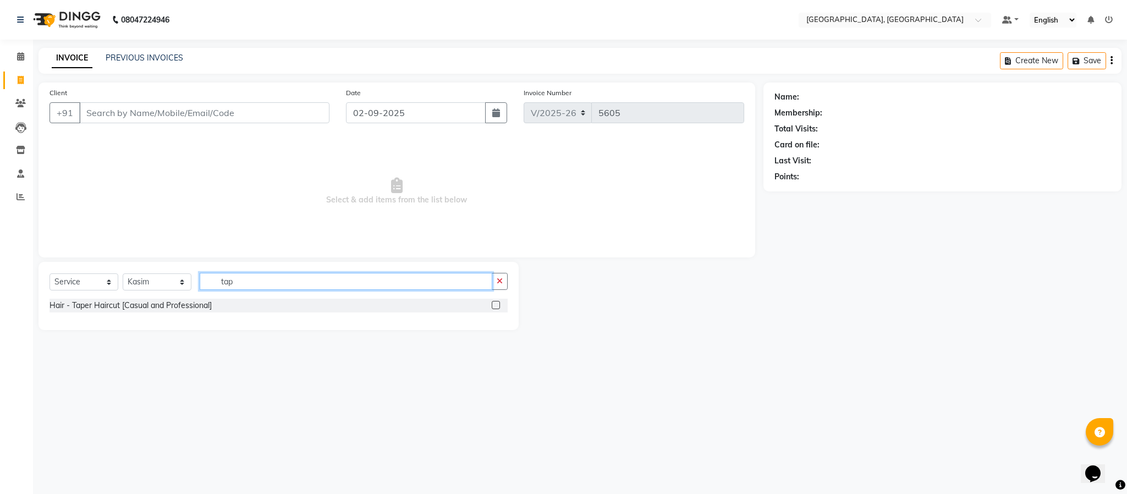
type input "tap"
click at [495, 306] on label at bounding box center [496, 305] width 8 height 8
click at [495, 306] on input "checkbox" at bounding box center [495, 305] width 7 height 7
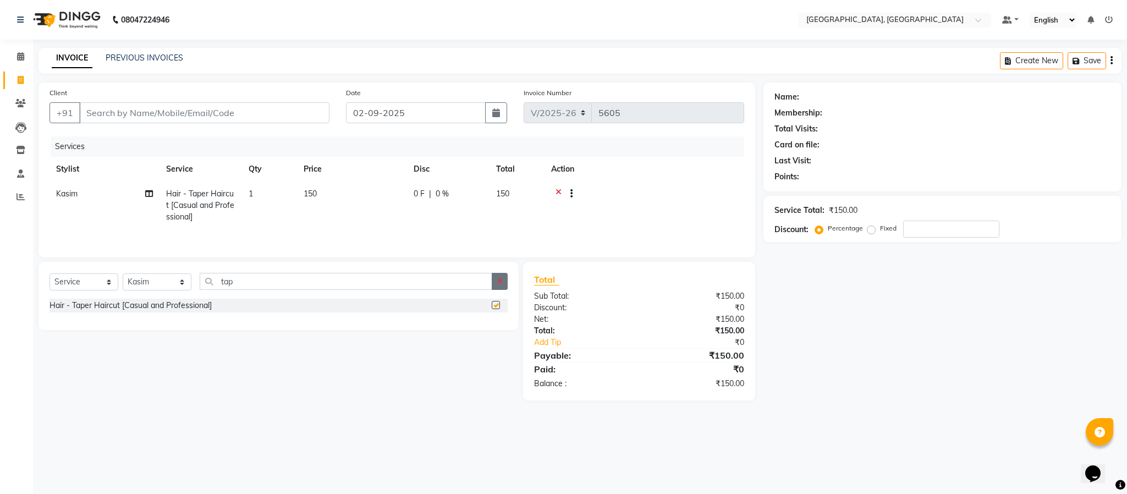
checkbox input "false"
click at [495, 289] on button "button" at bounding box center [500, 281] width 16 height 17
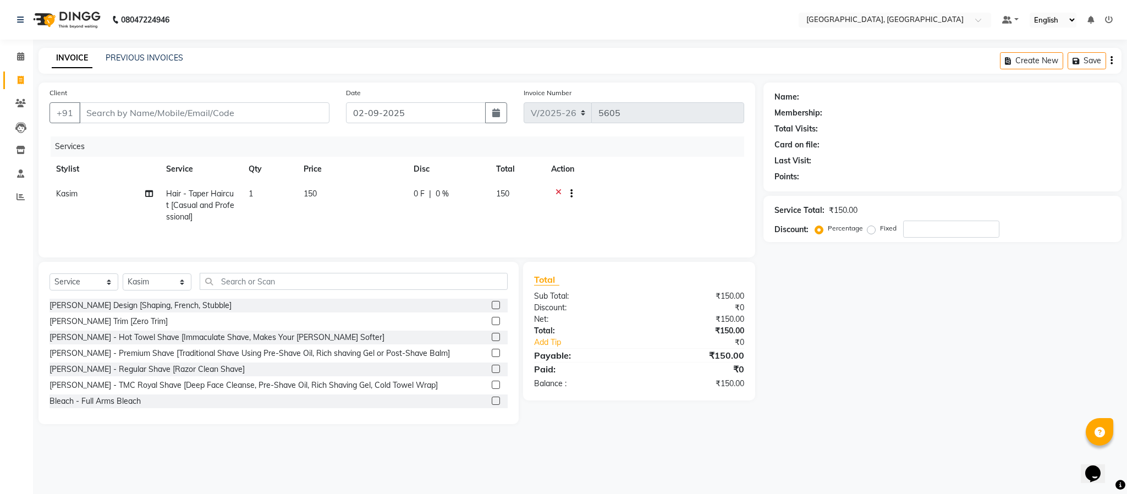
click at [492, 307] on label at bounding box center [496, 305] width 8 height 8
click at [492, 307] on input "checkbox" at bounding box center [495, 305] width 7 height 7
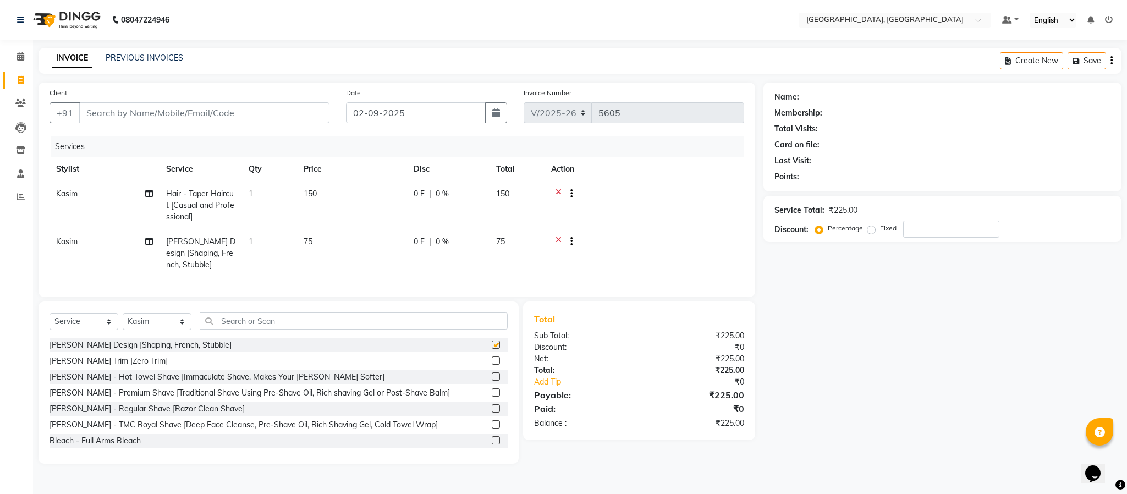
checkbox input "false"
click at [184, 113] on input "Client" at bounding box center [204, 112] width 250 height 21
type input "9"
type input "0"
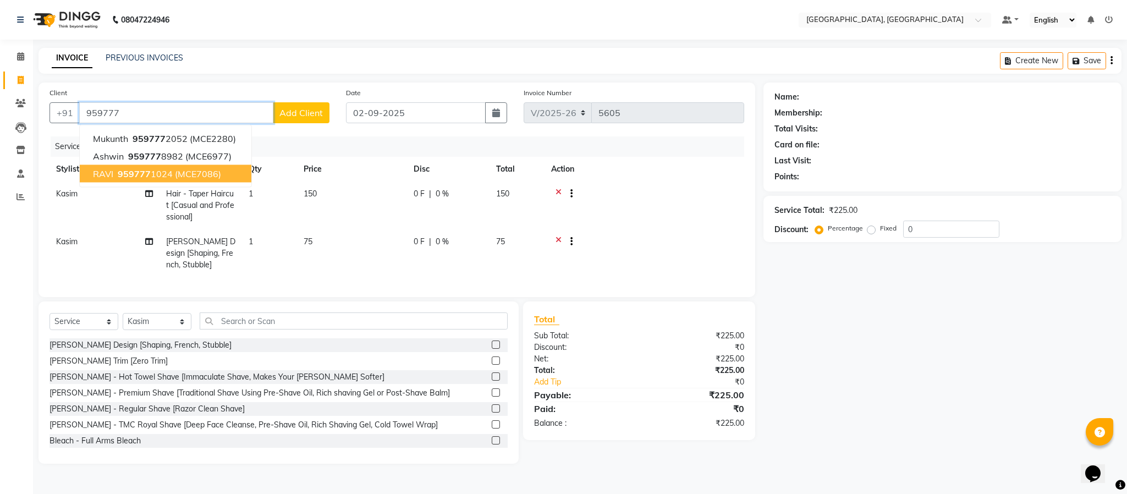
click at [124, 173] on span "959777" at bounding box center [134, 173] width 33 height 11
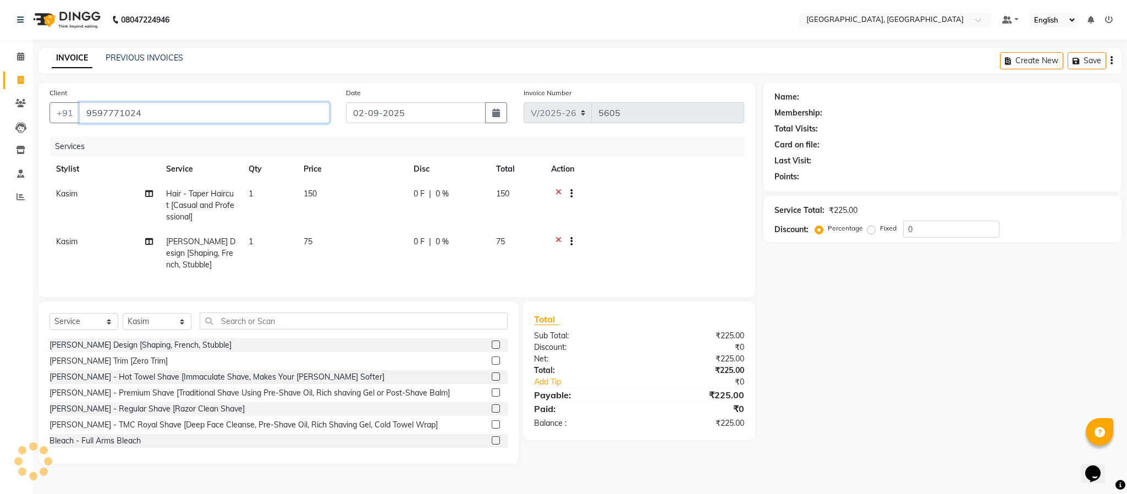
type input "9597771024"
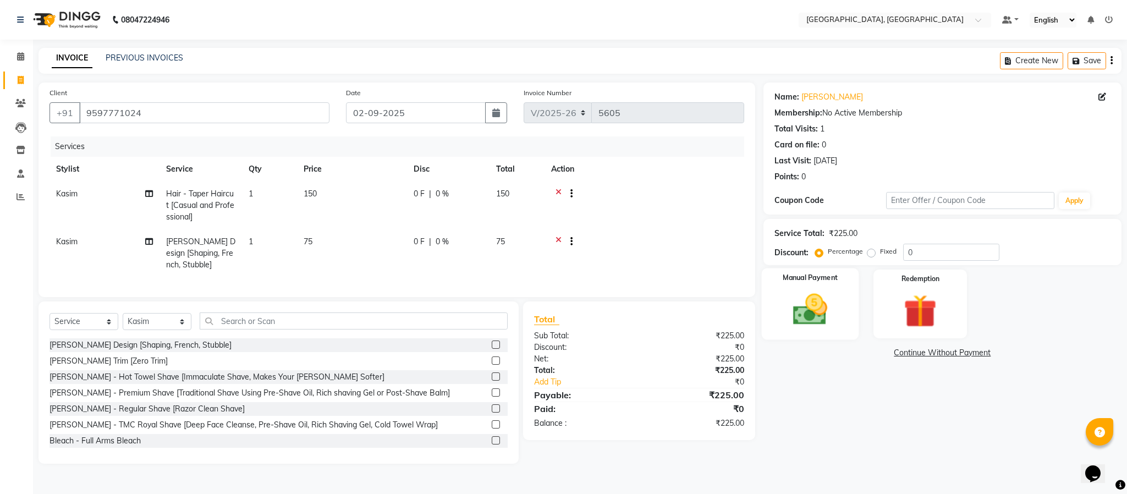
click at [823, 328] on img at bounding box center [810, 310] width 56 height 40
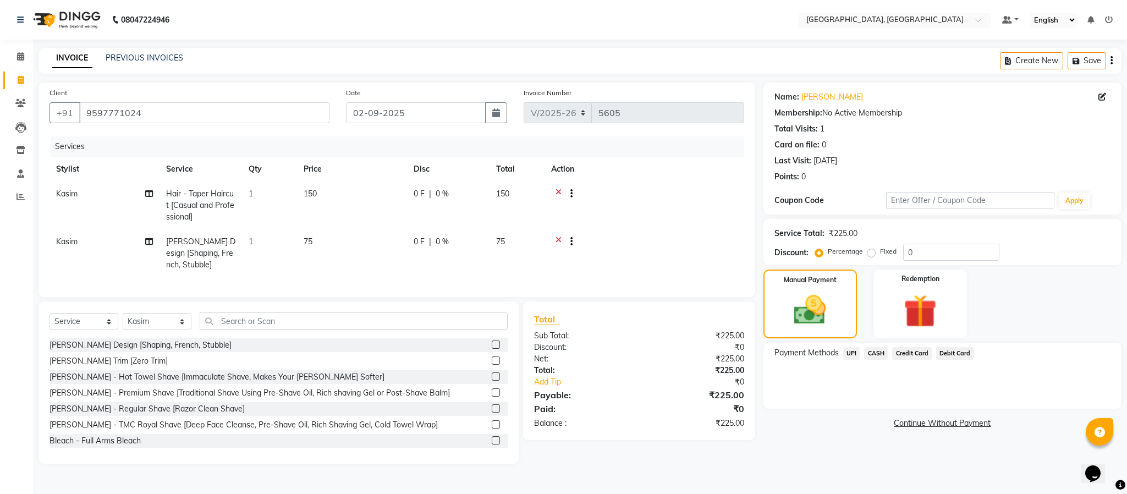
click at [844, 351] on span "UPI" at bounding box center [851, 353] width 17 height 13
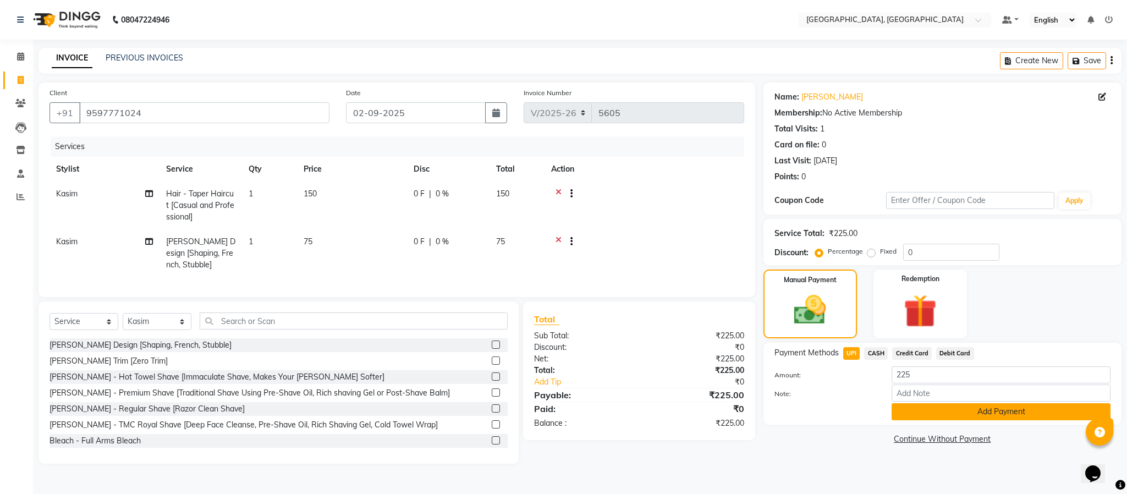
click at [844, 412] on button "Add Payment" at bounding box center [1000, 411] width 219 height 17
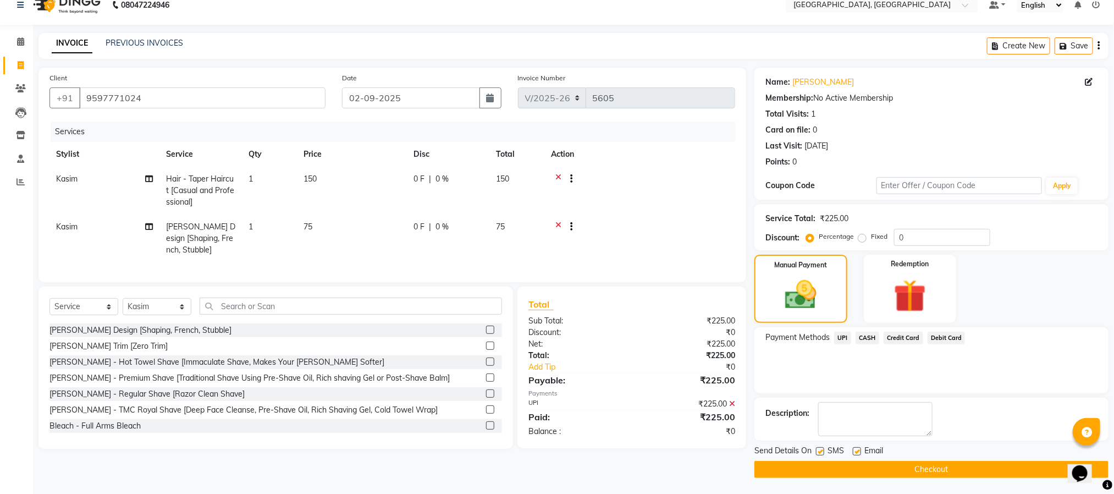
scroll to position [16, 0]
click at [844, 465] on button "Checkout" at bounding box center [931, 468] width 354 height 17
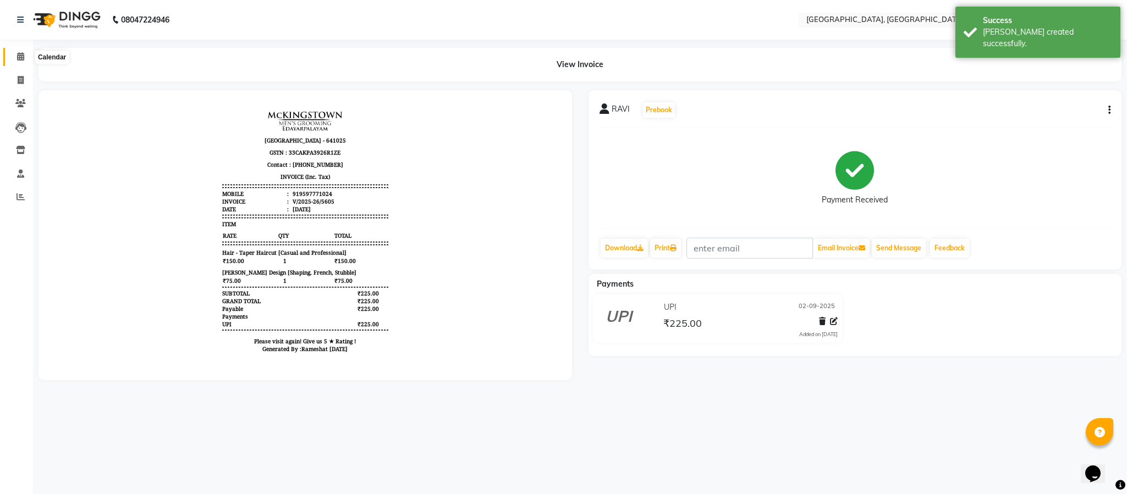
click at [19, 53] on icon at bounding box center [20, 56] width 7 height 8
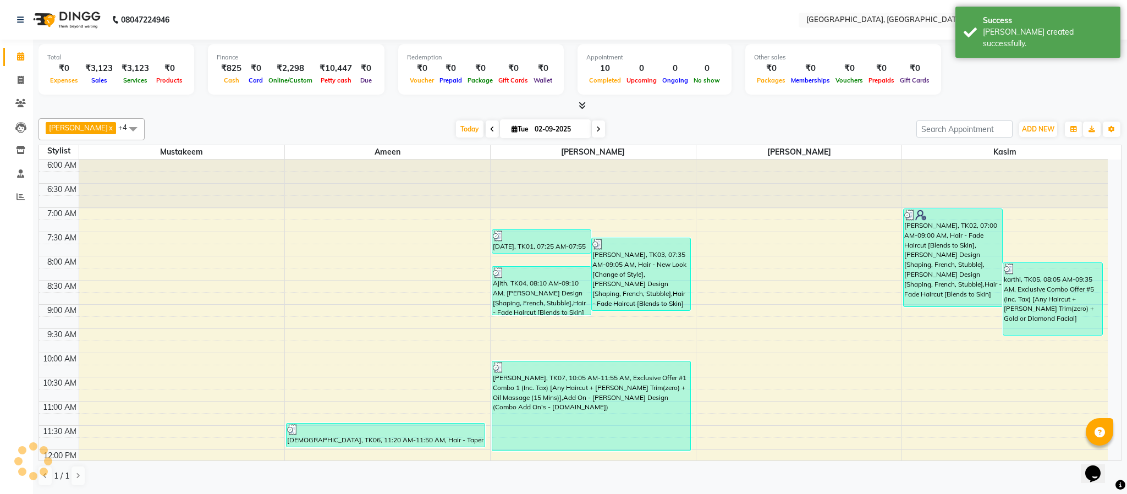
scroll to position [396, 0]
